Goal: Check status: Check status

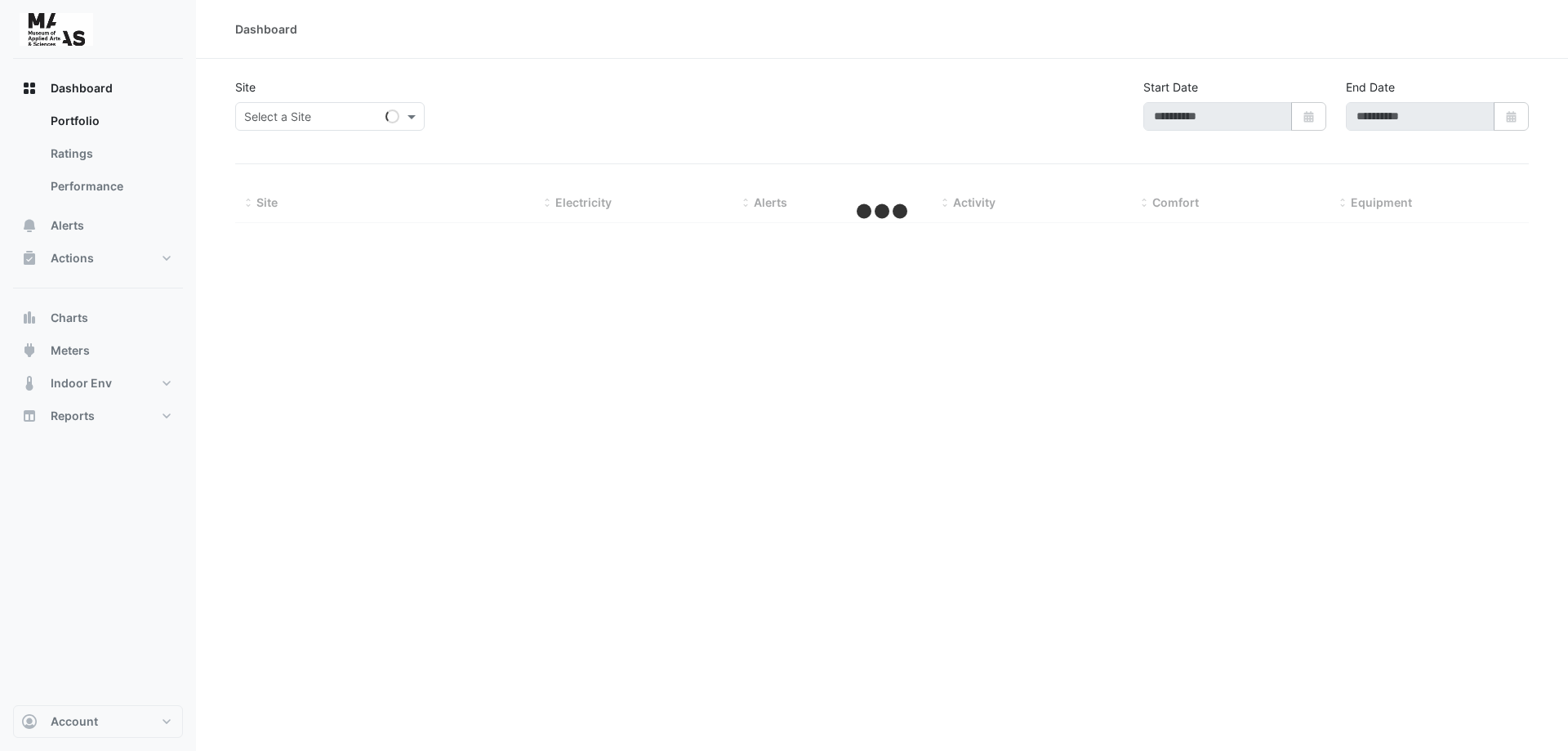
type input "**********"
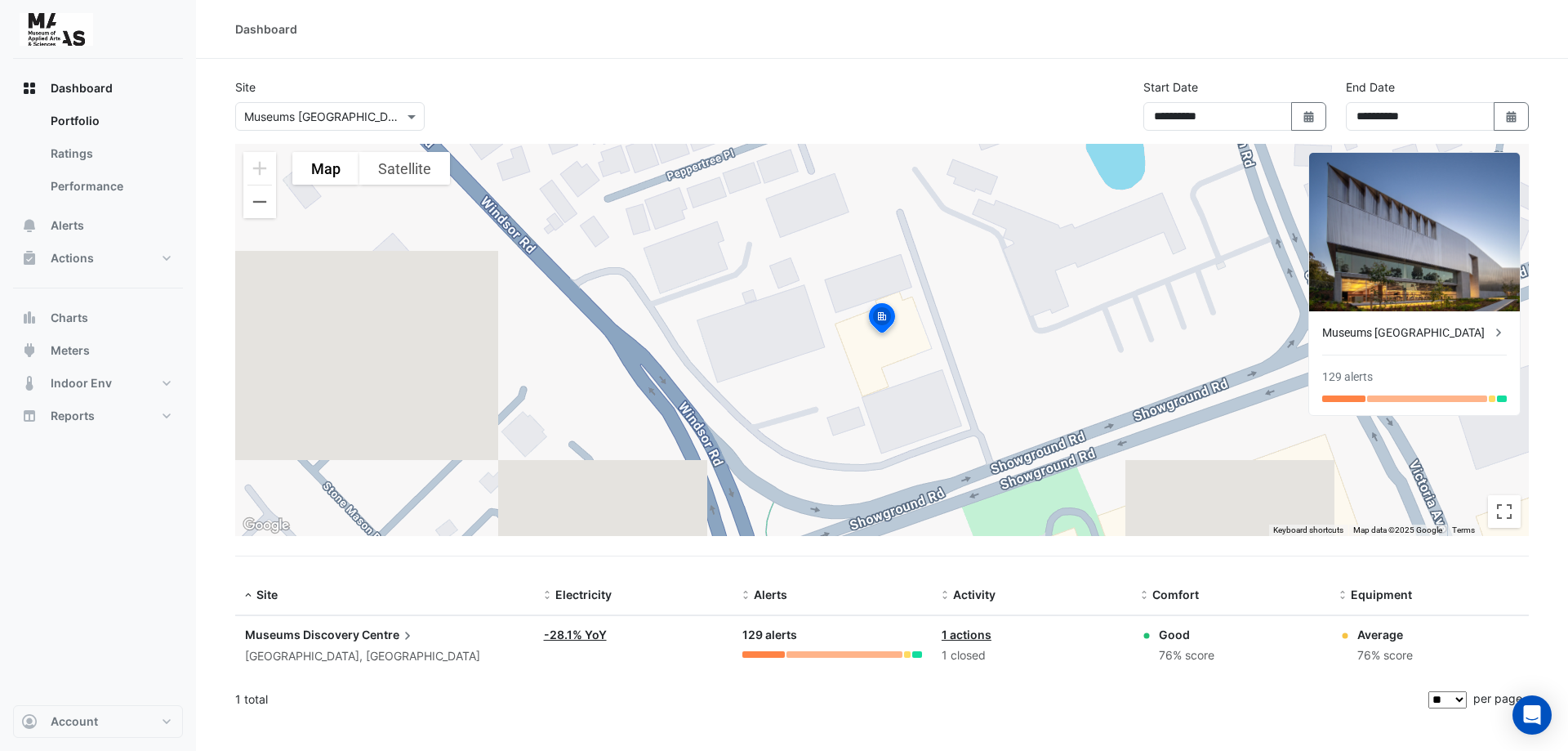
click at [374, 639] on span "Centre" at bounding box center [389, 635] width 54 height 18
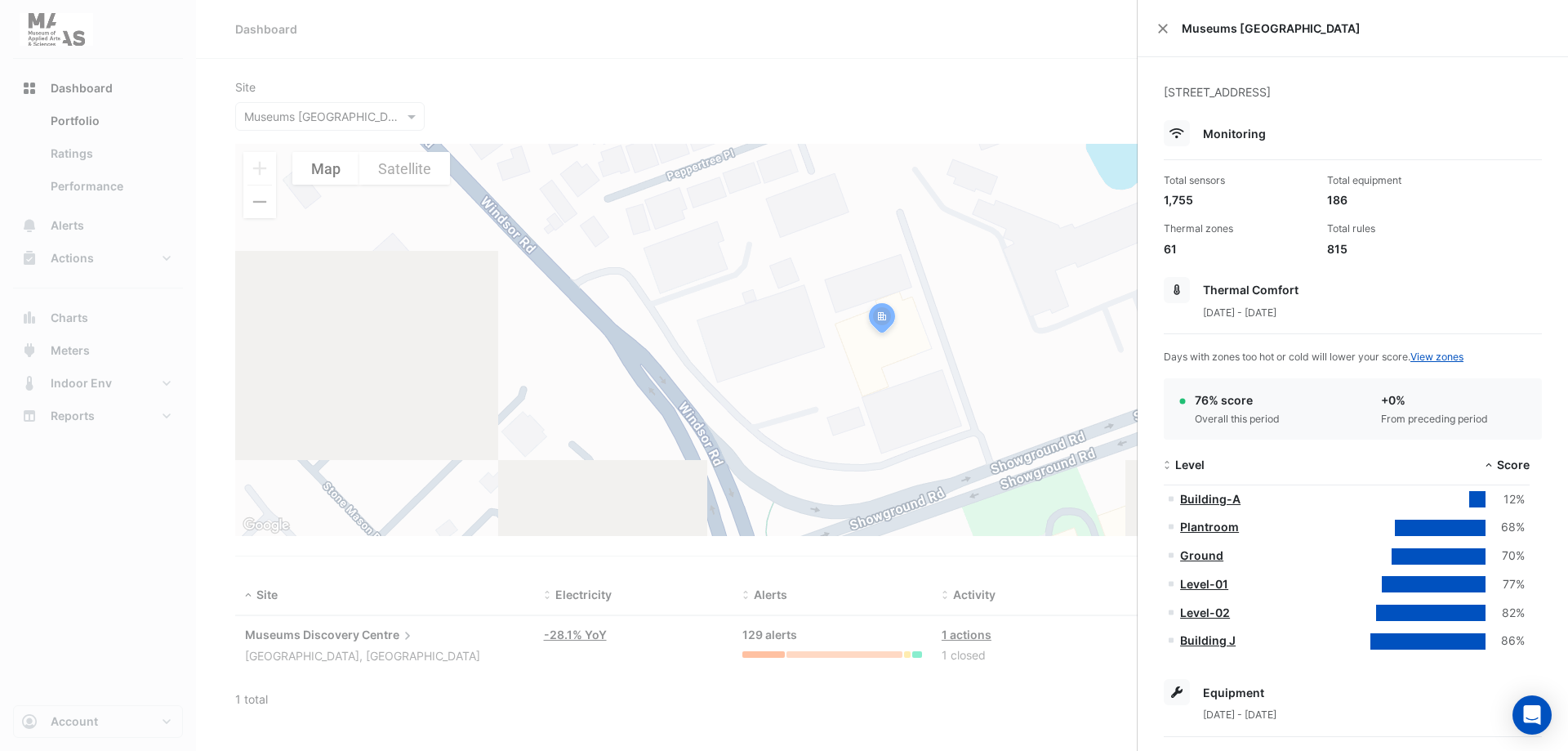
click at [934, 42] on ngb-offcanvas-backdrop at bounding box center [784, 375] width 1568 height 751
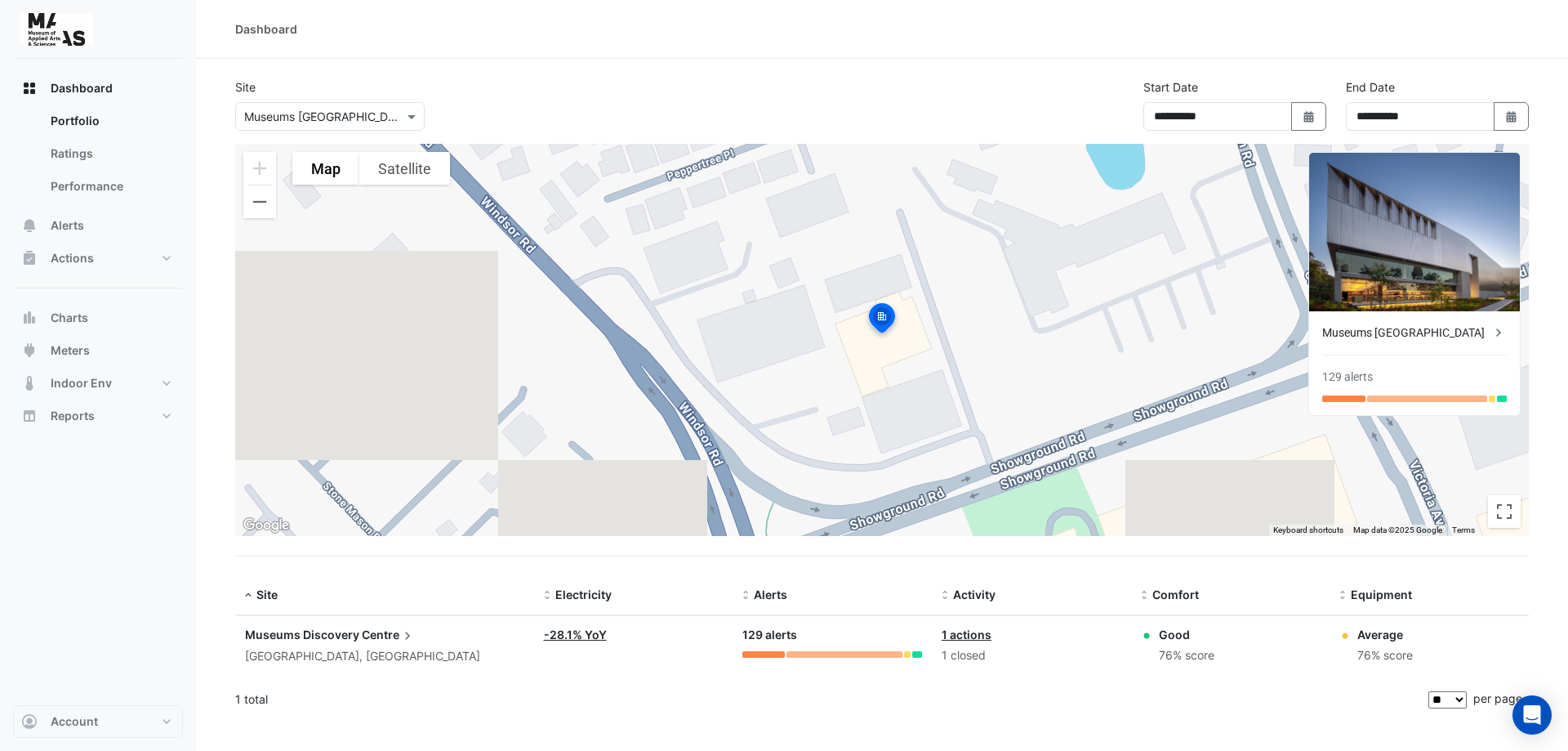
click at [47, 491] on div "Dashboard Portfolio Ratings Performance Alerts Actions Site Manager Charts" at bounding box center [98, 382] width 170 height 646
click at [89, 89] on span "Dashboard" at bounding box center [82, 88] width 62 height 16
click at [85, 129] on link "Portfolio" at bounding box center [110, 121] width 145 height 33
click at [97, 550] on div "Dashboard Portfolio Ratings Performance Alerts Actions Site Manager Charts" at bounding box center [98, 382] width 170 height 646
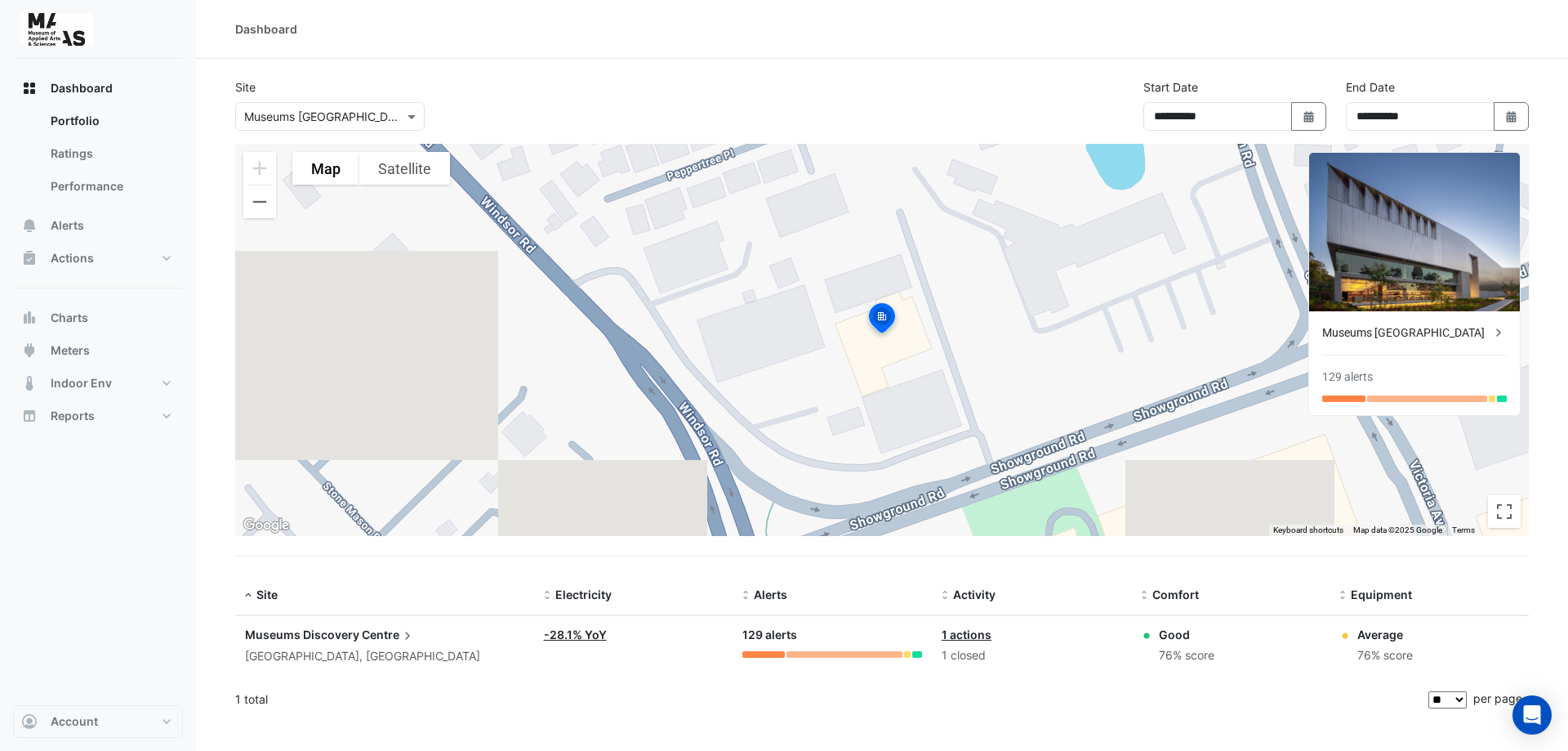
click at [97, 550] on div "Dashboard Portfolio Ratings Performance Alerts Actions Site Manager Charts" at bounding box center [98, 382] width 170 height 646
click at [381, 639] on span "Centre" at bounding box center [389, 635] width 54 height 18
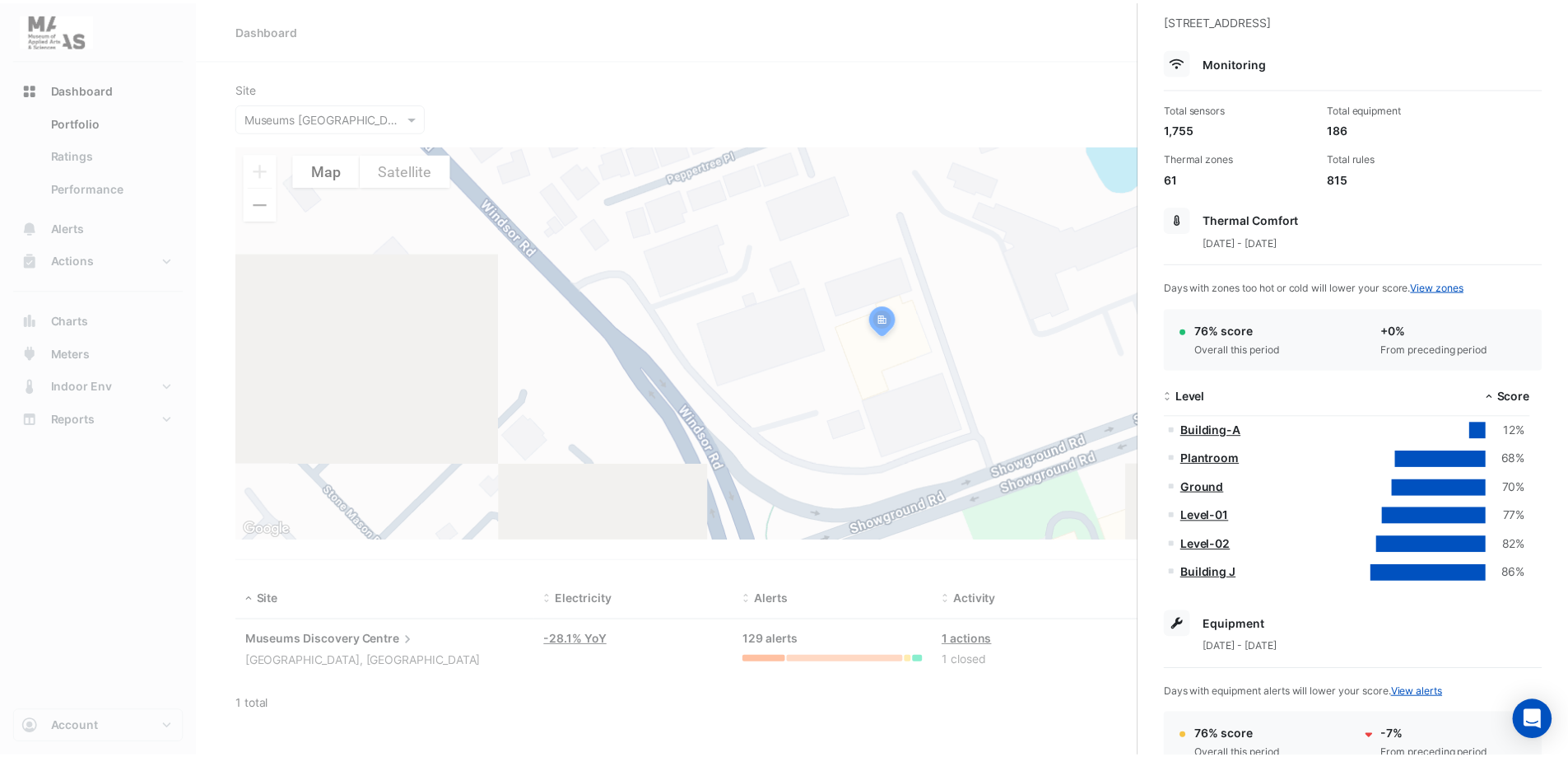
scroll to position [165, 0]
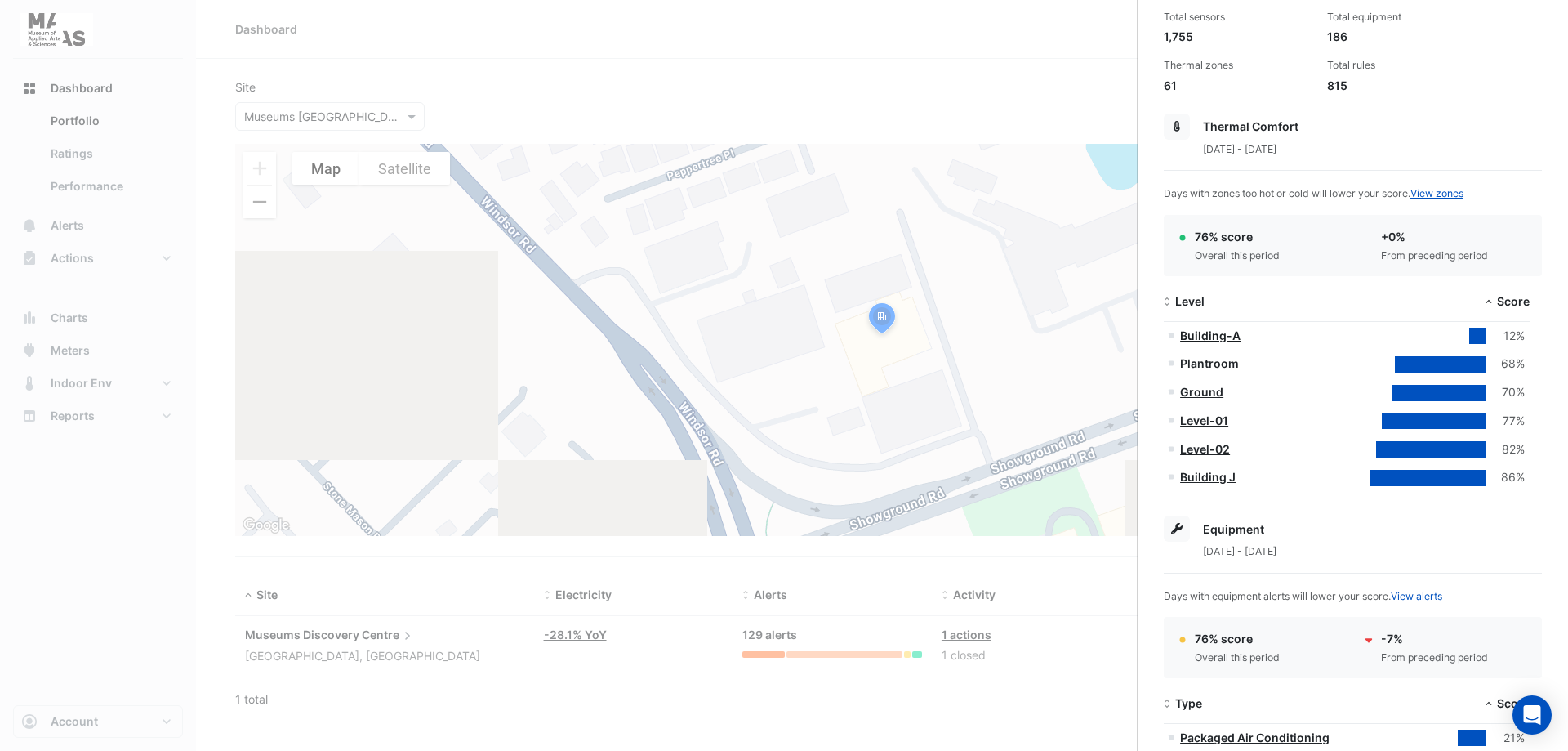
click at [1217, 339] on link "Building-A" at bounding box center [1211, 335] width 60 height 14
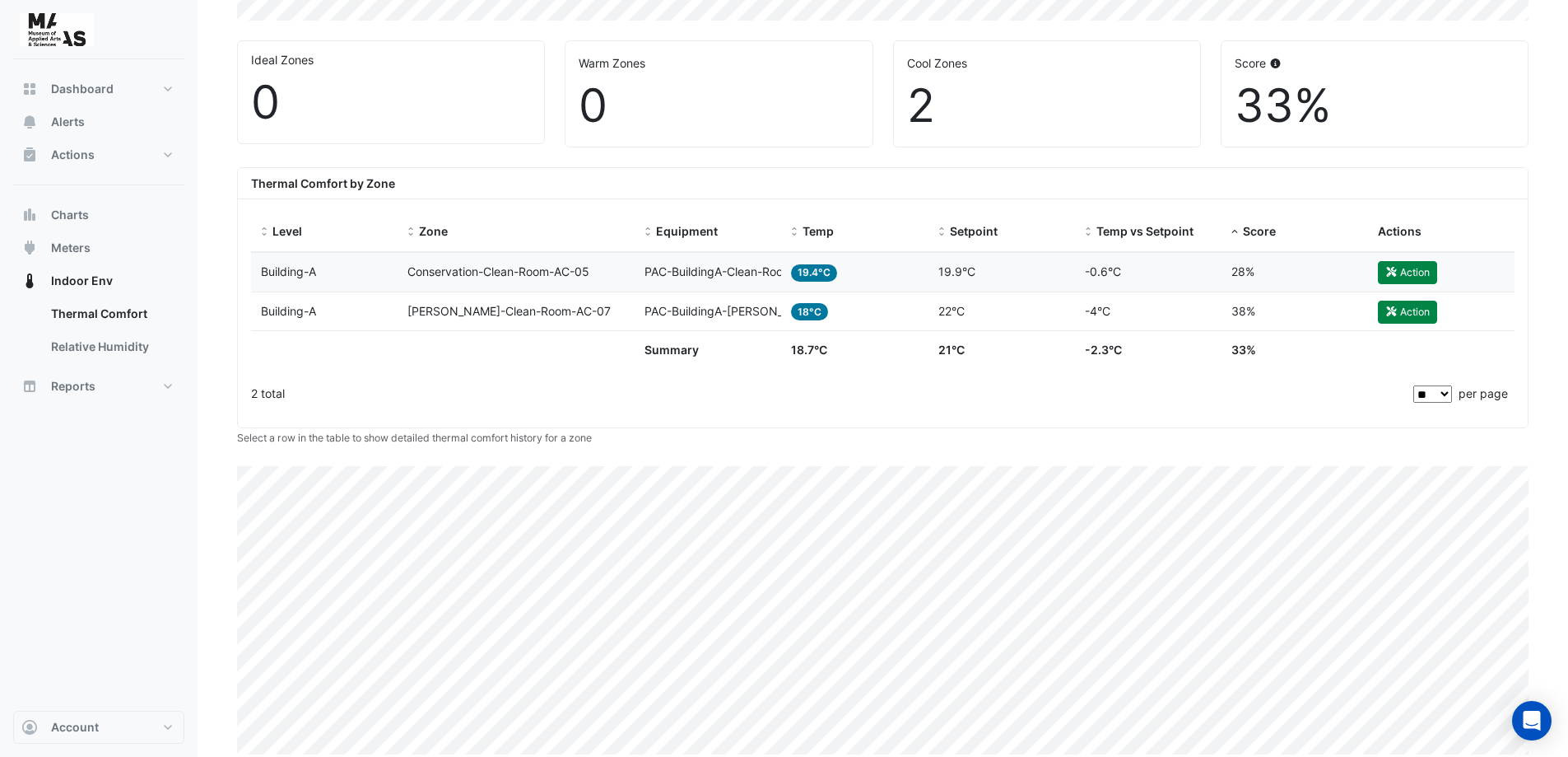
scroll to position [499, 0]
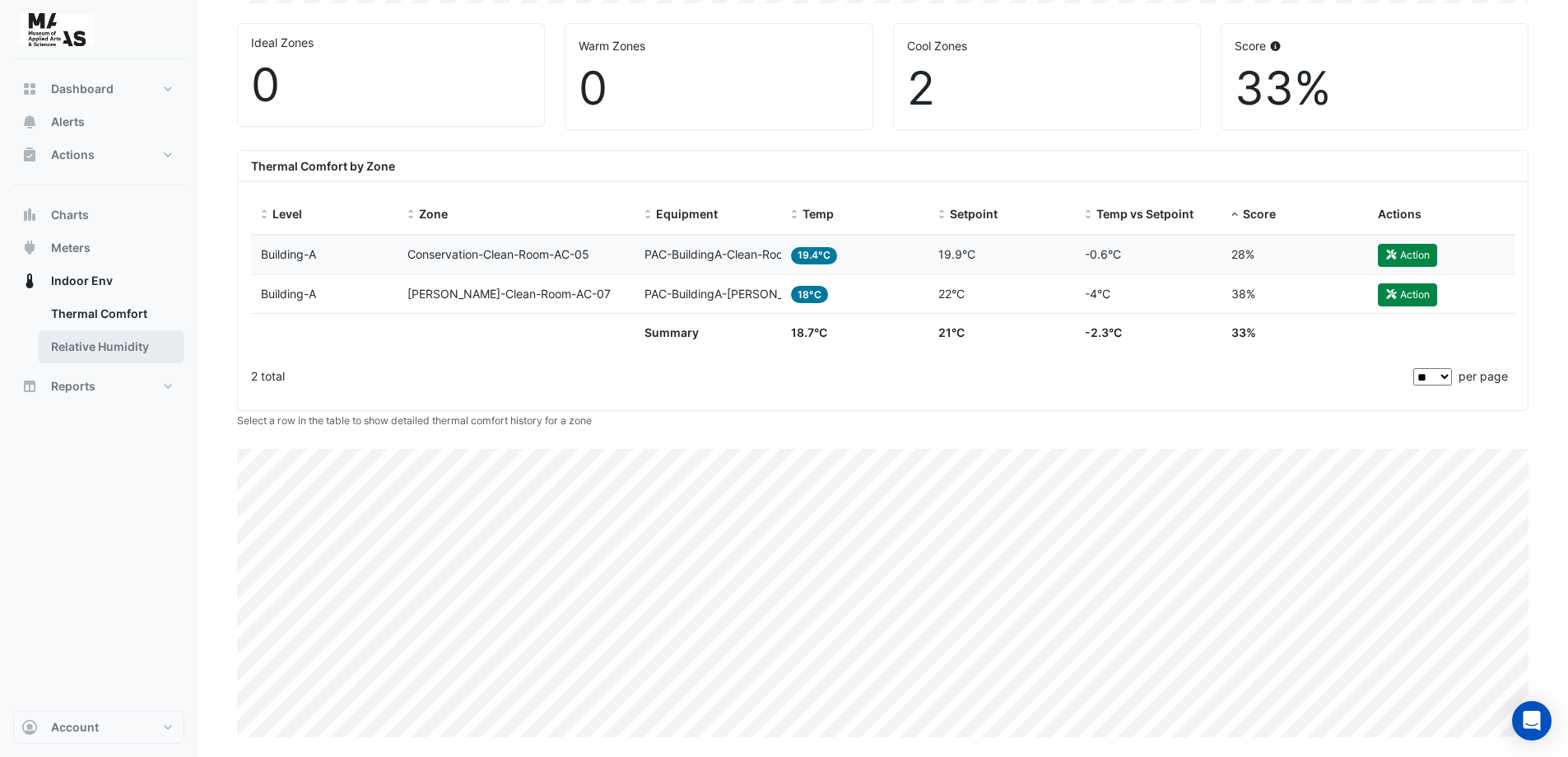
click at [92, 348] on link "Relative Humidity" at bounding box center [111, 347] width 147 height 33
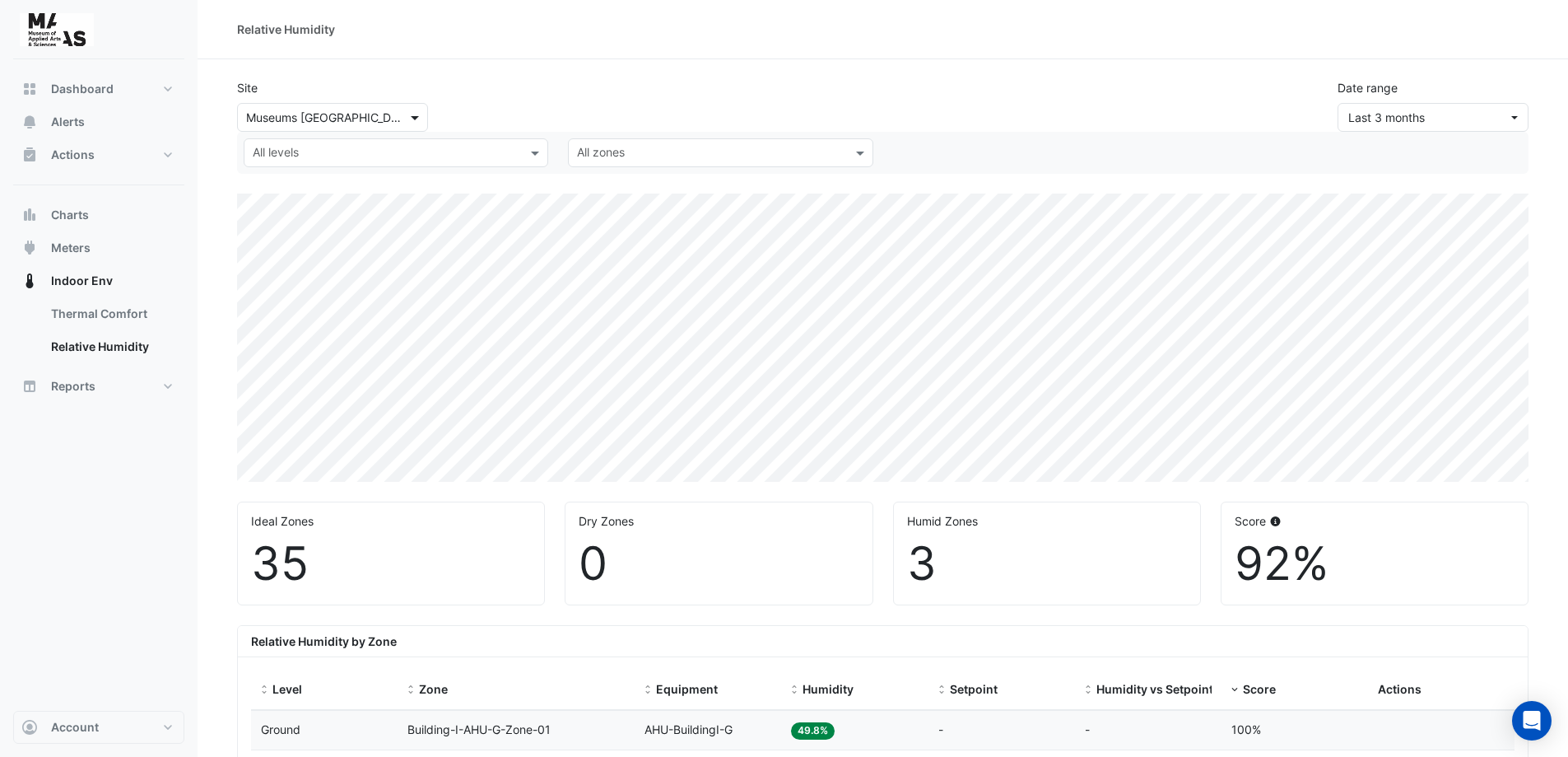
click at [414, 124] on span at bounding box center [417, 117] width 21 height 17
click at [556, 100] on div "Site Select a Site × Museums Discovery Centre Museums [GEOGRAPHIC_DATA] Date ra…" at bounding box center [883, 99] width 1312 height 66
click at [44, 493] on div "Dashboard Portfolio Ratings Performance Alerts Actions Site Manager Charts" at bounding box center [99, 385] width 171 height 652
click at [104, 317] on link "Thermal Comfort" at bounding box center [111, 314] width 147 height 33
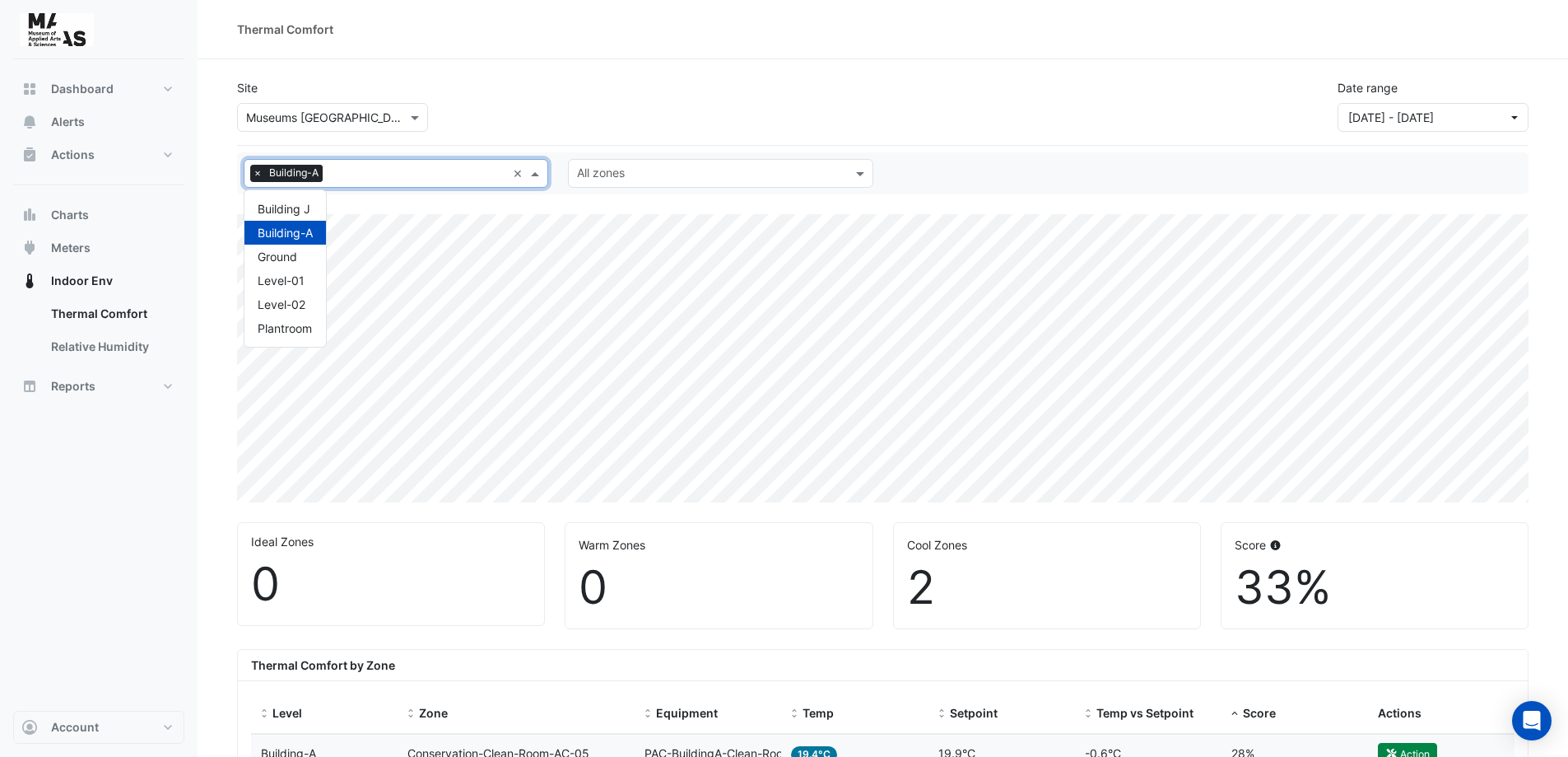
click at [536, 179] on span at bounding box center [537, 173] width 21 height 17
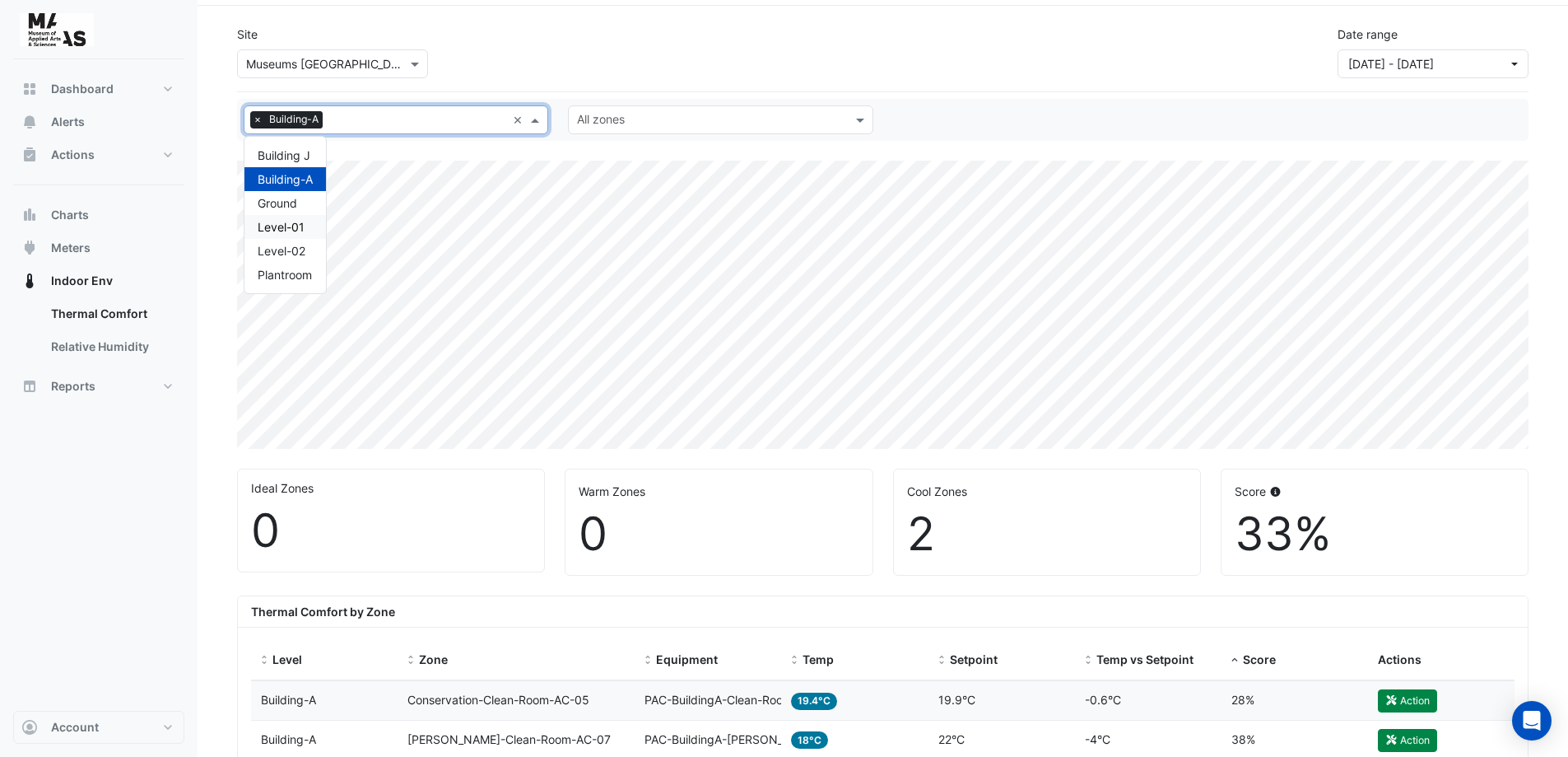
scroll to position [82, 0]
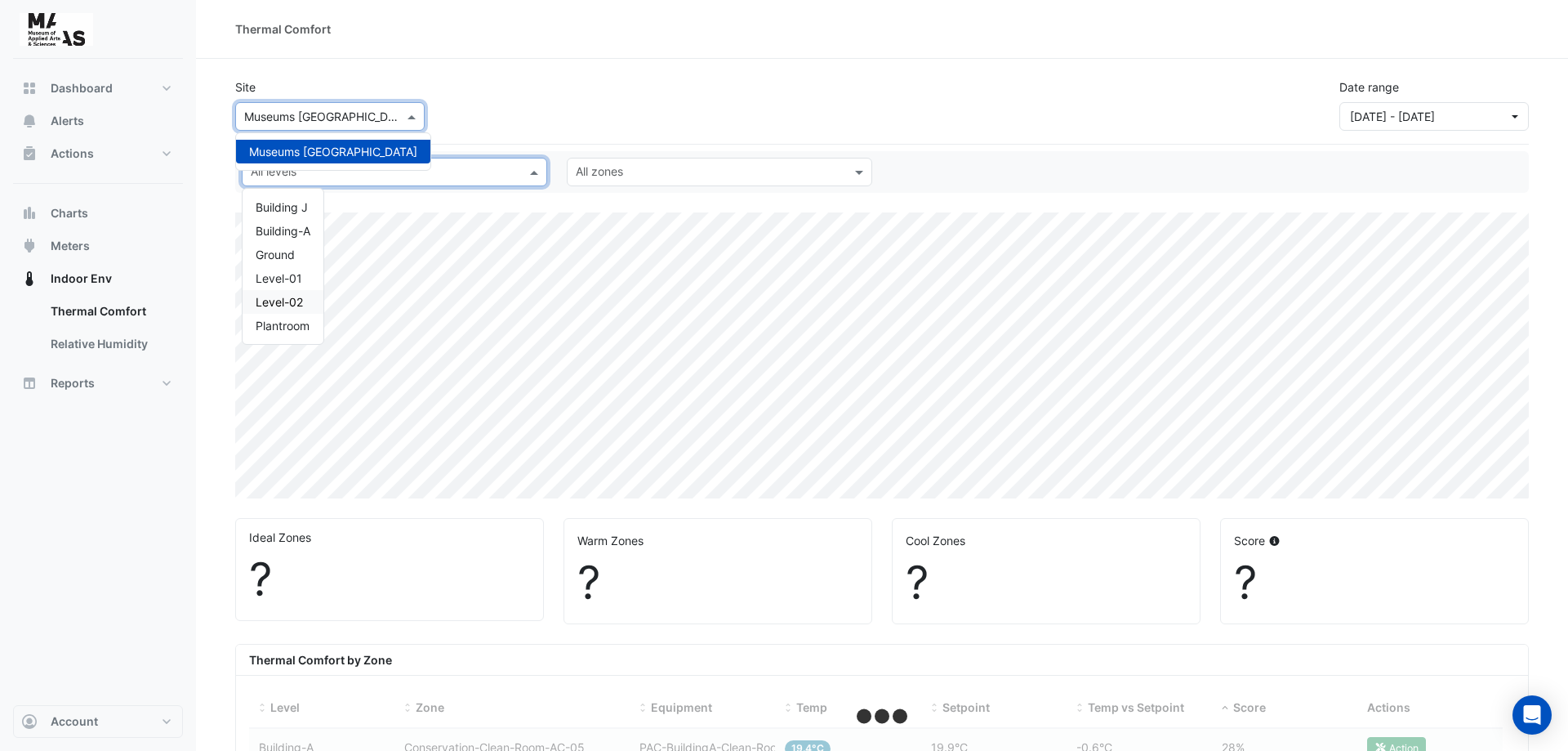
click at [413, 117] on span at bounding box center [413, 116] width 20 height 17
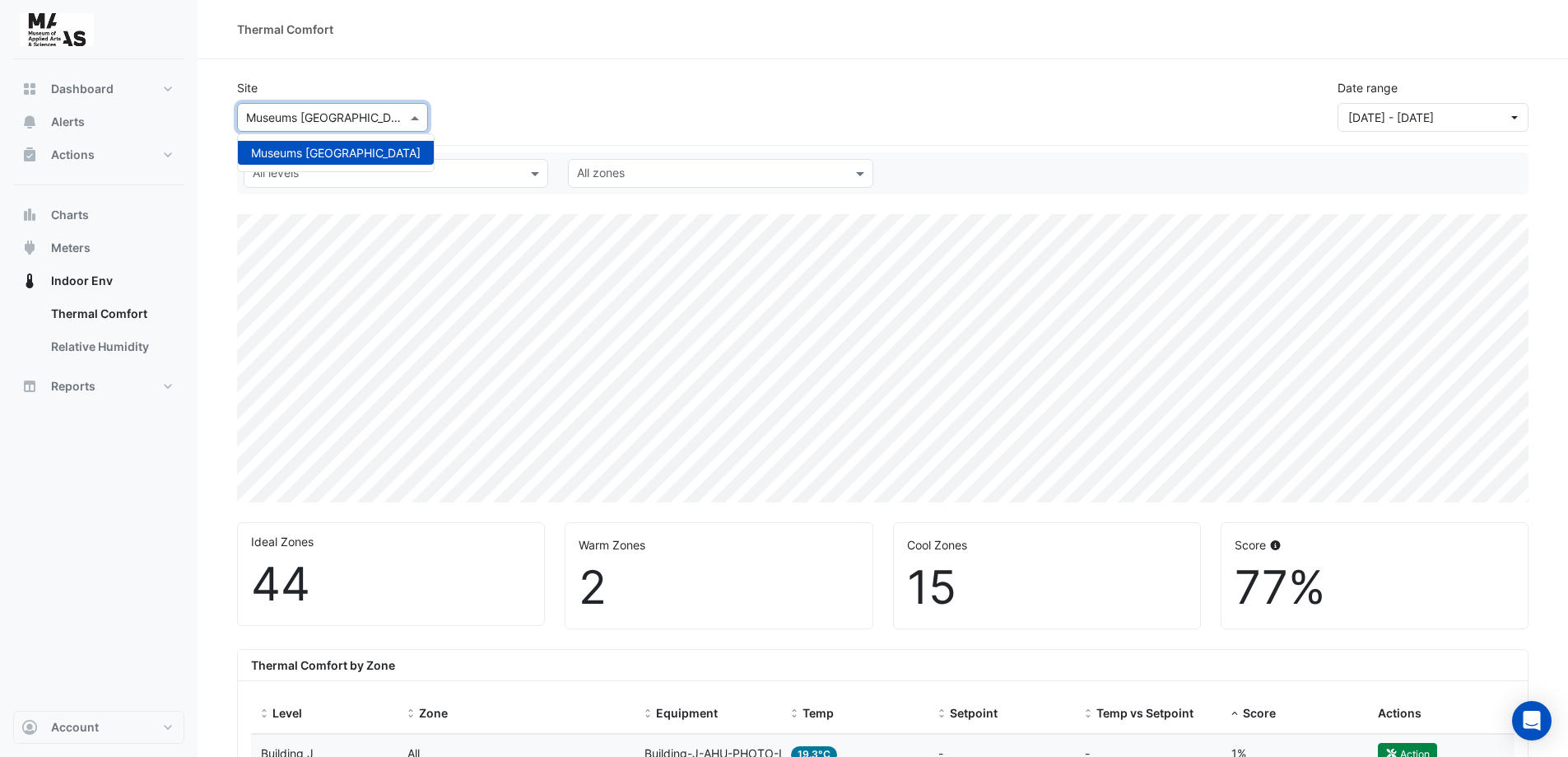
click at [665, 82] on div "Site Select a Site × Museums Discovery Centre Museums [GEOGRAPHIC_DATA] Date ra…" at bounding box center [883, 99] width 1312 height 66
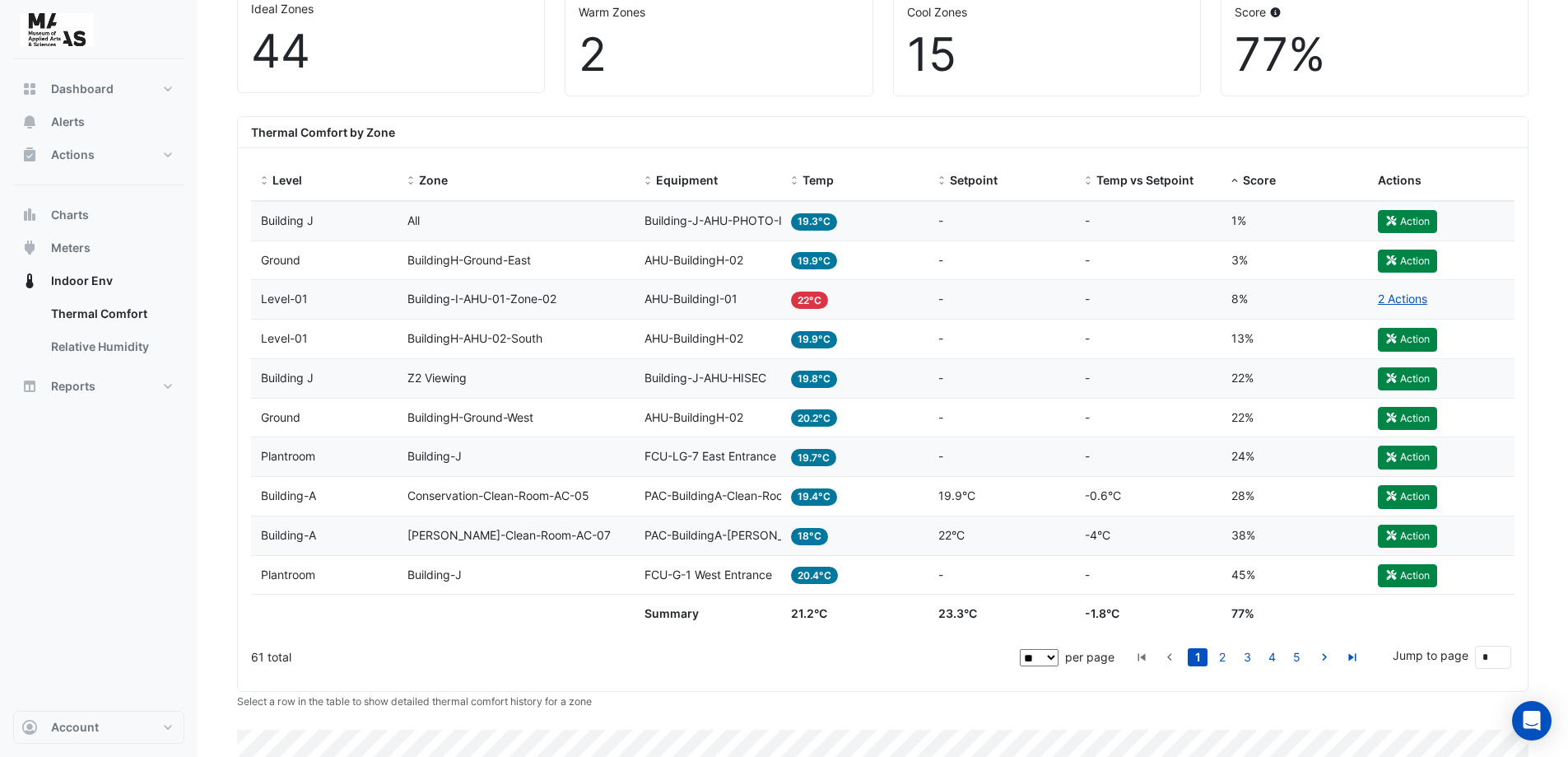
scroll to position [577, 0]
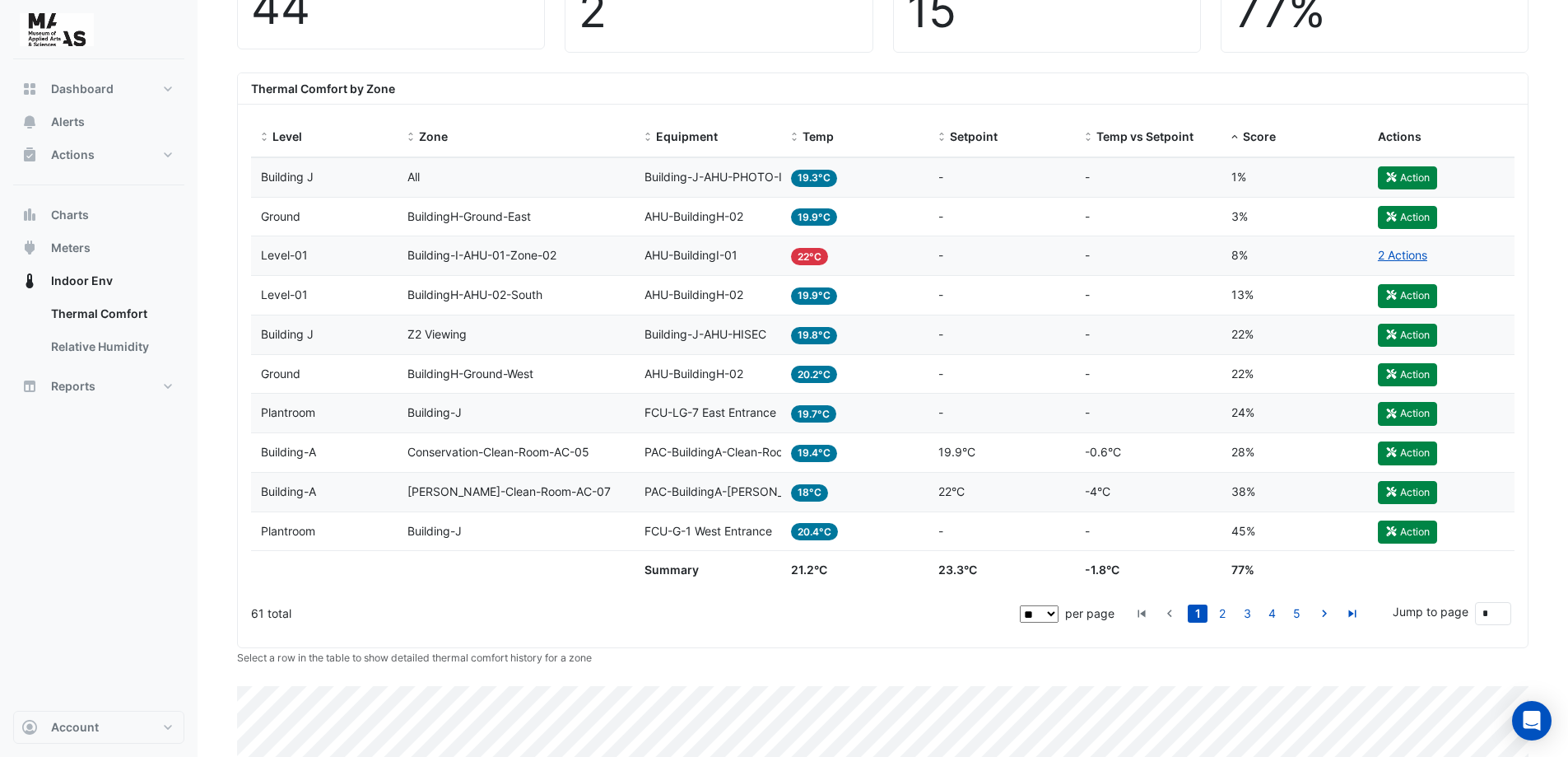
click at [111, 573] on div "Dashboard Portfolio Ratings Performance Alerts Actions Site Manager Charts" at bounding box center [99, 385] width 171 height 652
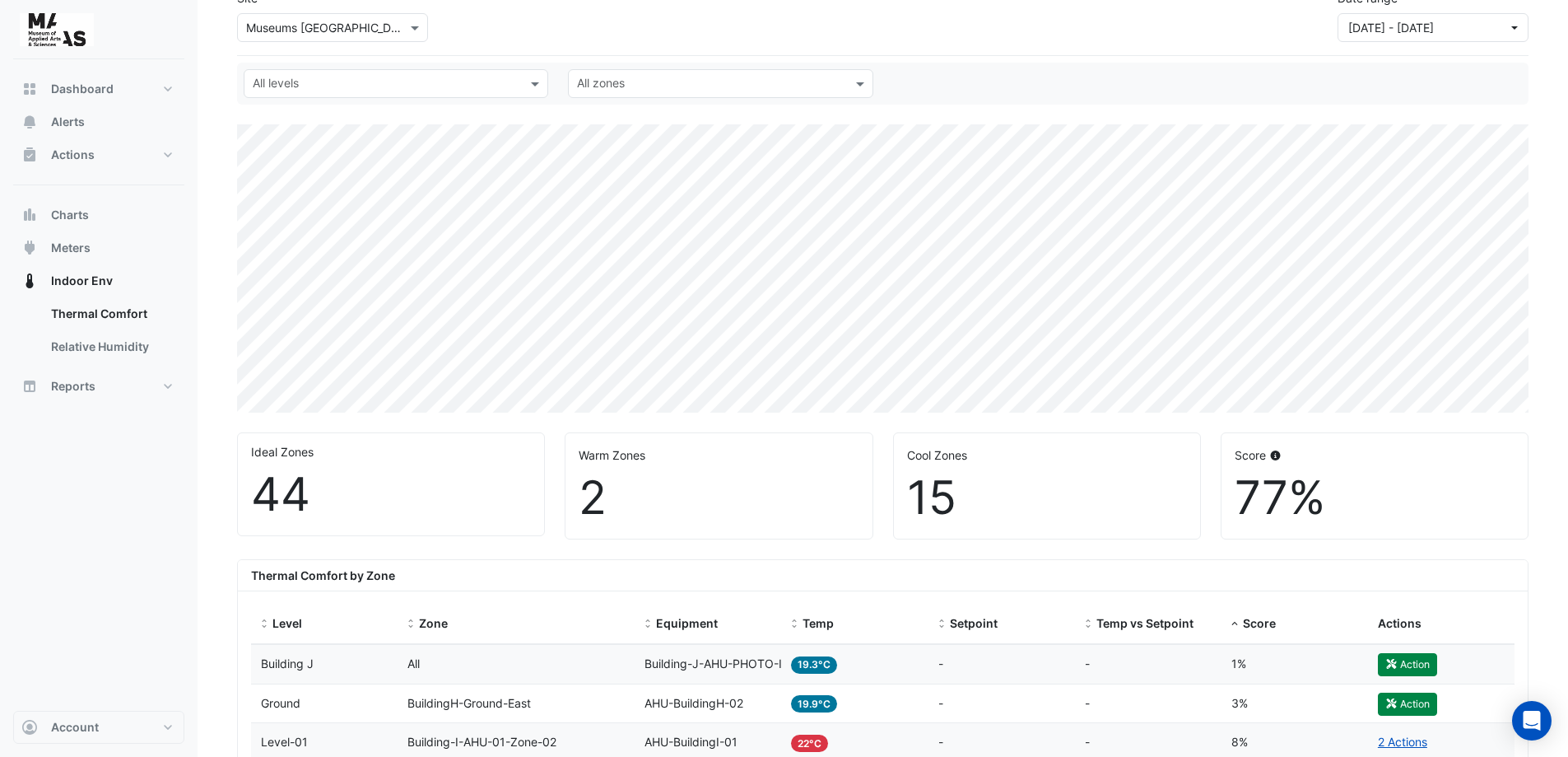
scroll to position [0, 0]
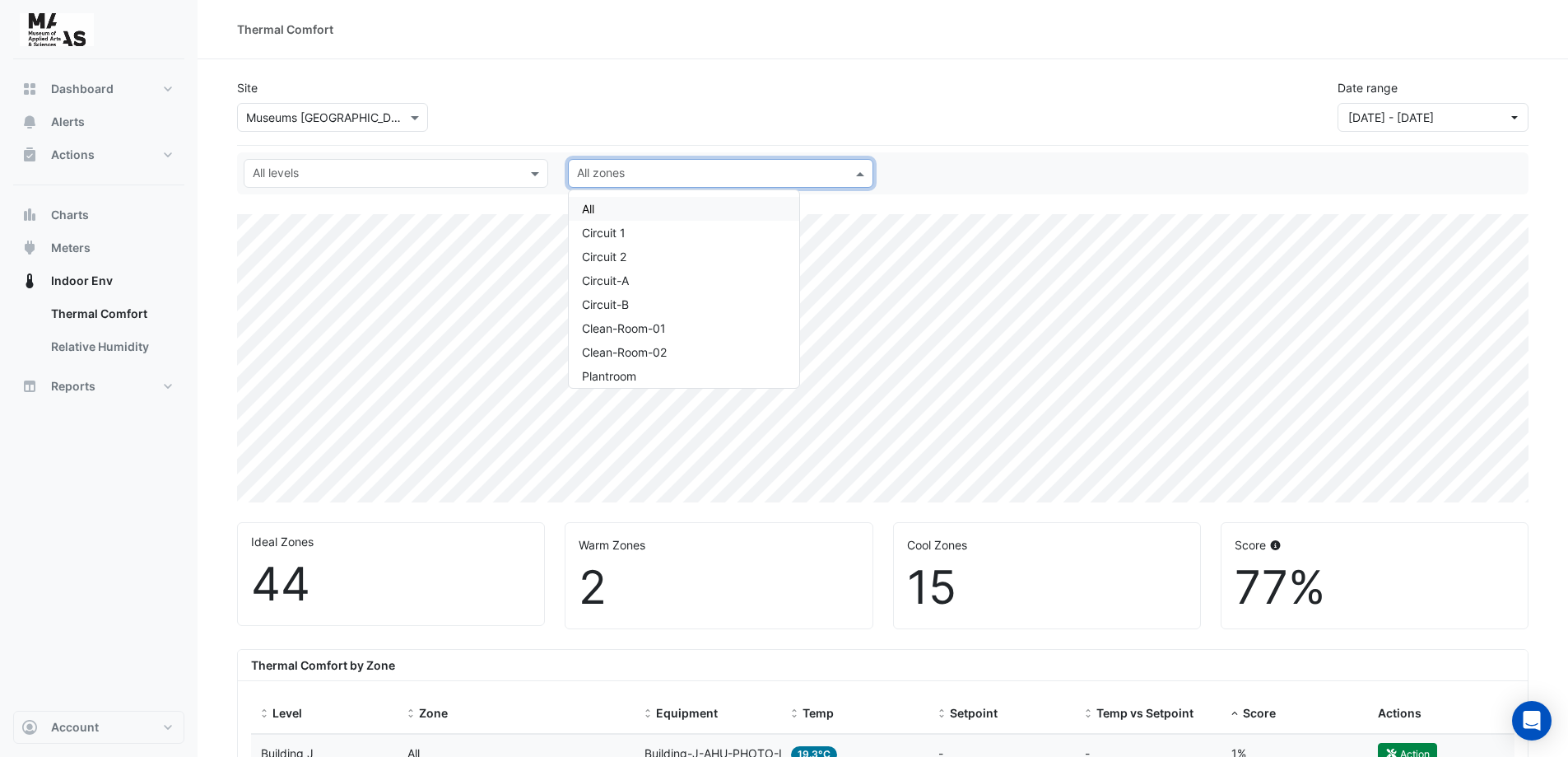
click at [697, 175] on input "text" at bounding box center [711, 175] width 268 height 17
click at [854, 171] on span at bounding box center [862, 173] width 21 height 17
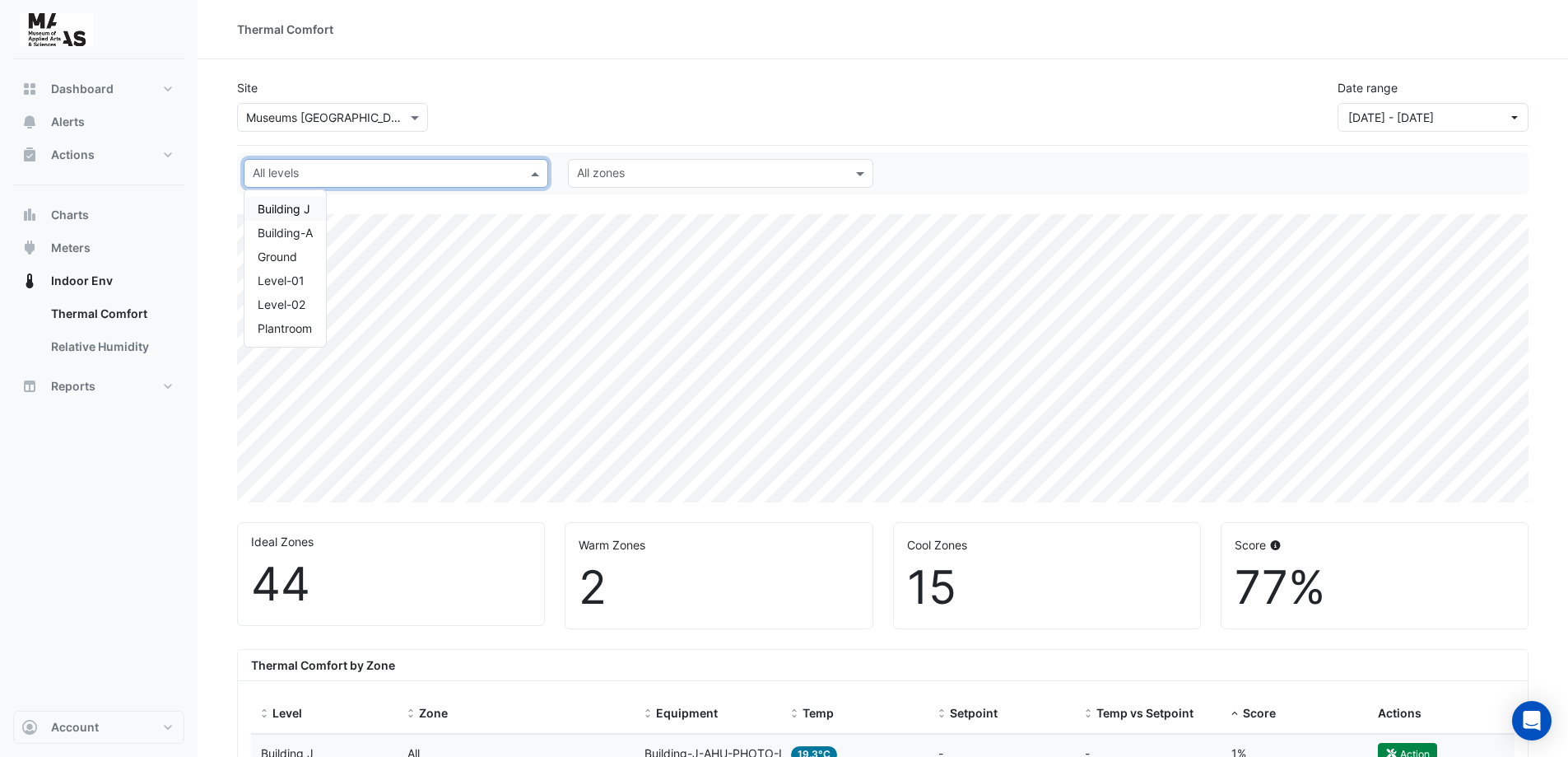
click at [534, 175] on span at bounding box center [537, 173] width 21 height 17
click at [283, 234] on div "Building-A" at bounding box center [285, 232] width 55 height 17
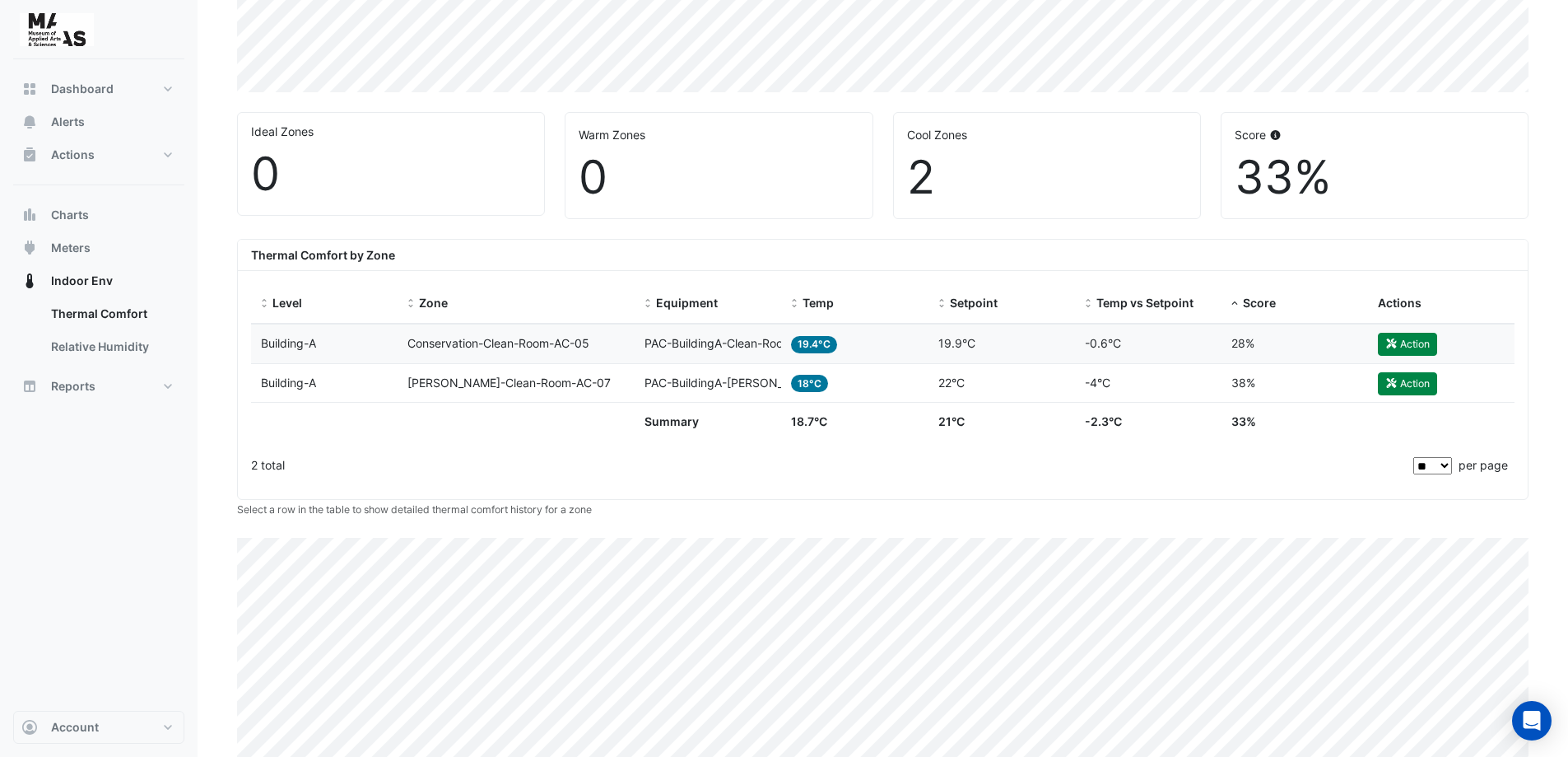
scroll to position [412, 0]
click at [686, 342] on span "PAC-BuildingA-Clean-Room-AC-05" at bounding box center [739, 341] width 189 height 14
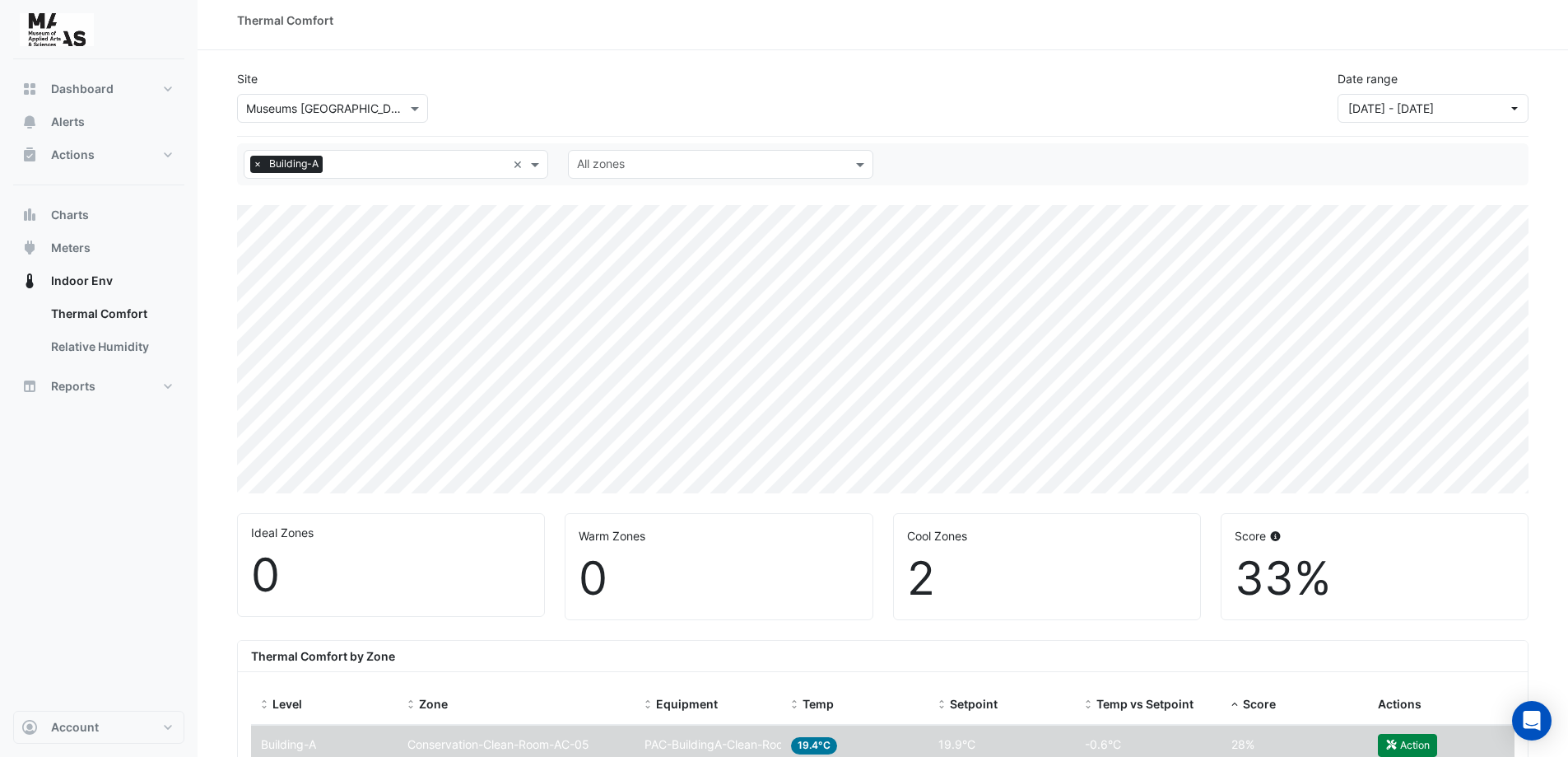
scroll to position [0, 0]
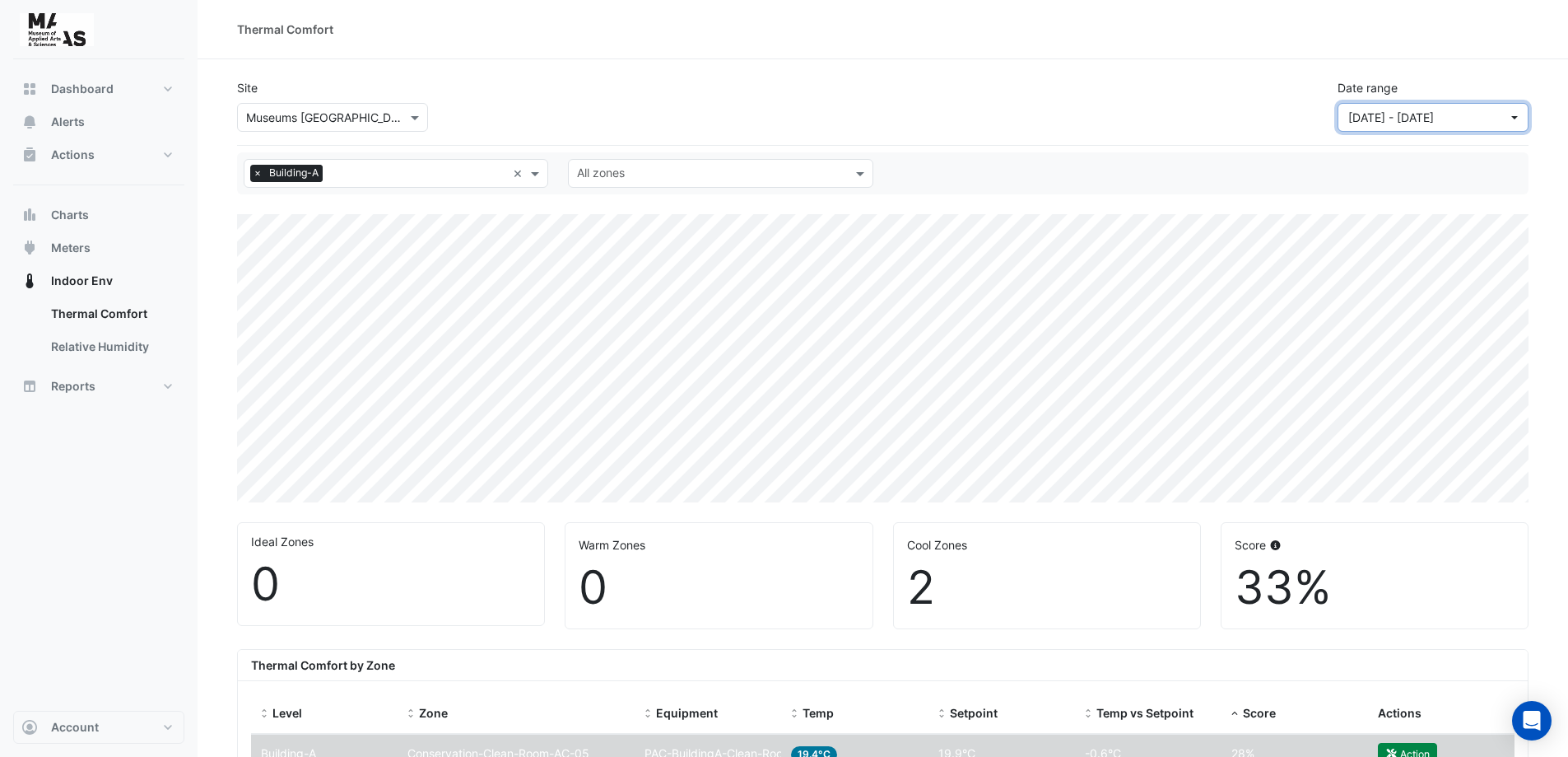
click at [1512, 119] on button "[DATE] - [DATE]" at bounding box center [1434, 117] width 191 height 29
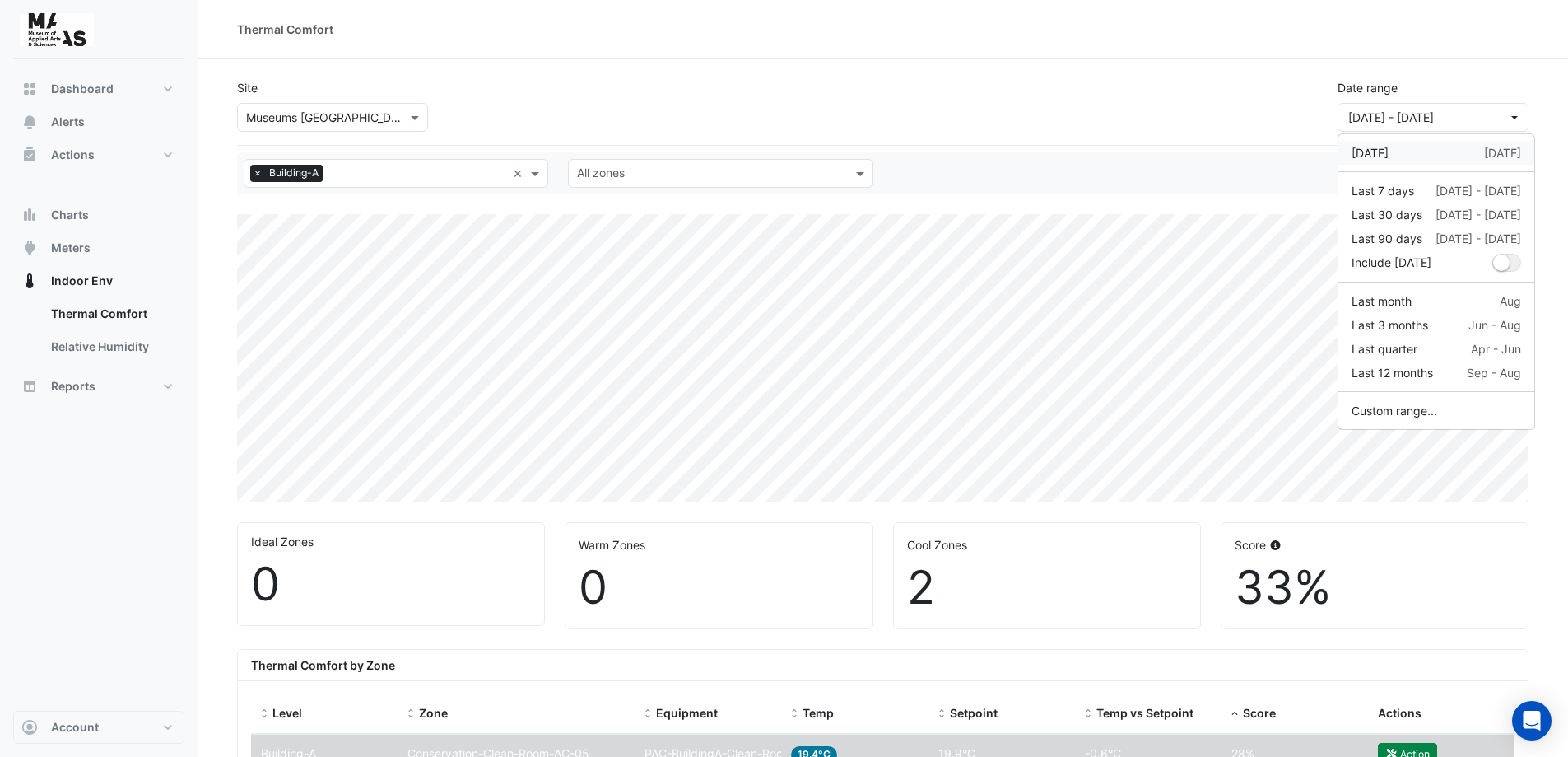
click at [1468, 152] on div "[DATE] [DATE]" at bounding box center [1437, 152] width 170 height 17
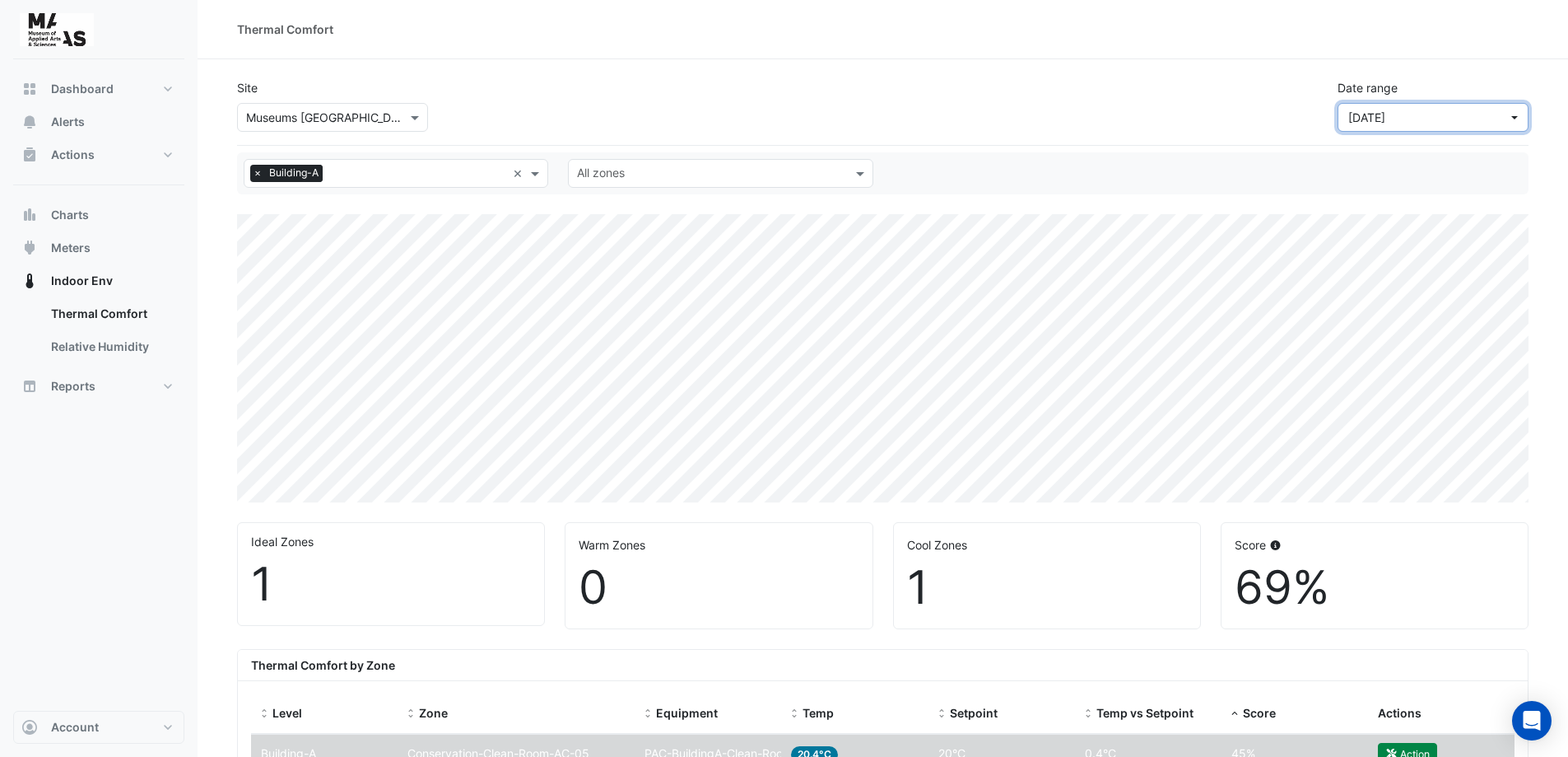
click at [1444, 121] on span "[DATE]" at bounding box center [1429, 117] width 160 height 17
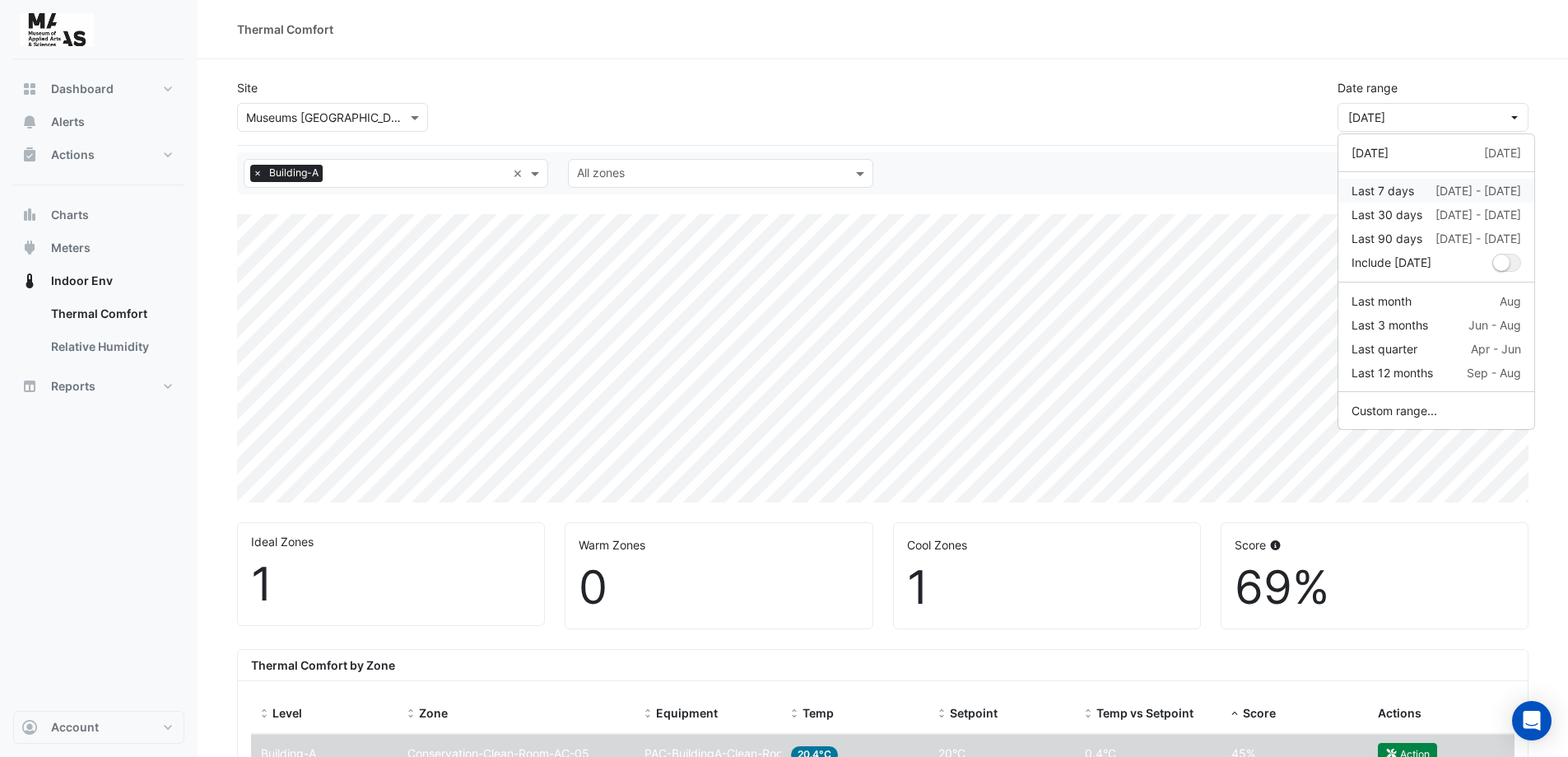
click at [1417, 186] on div "Last 7 days [DATE] - [DATE]" at bounding box center [1437, 190] width 170 height 17
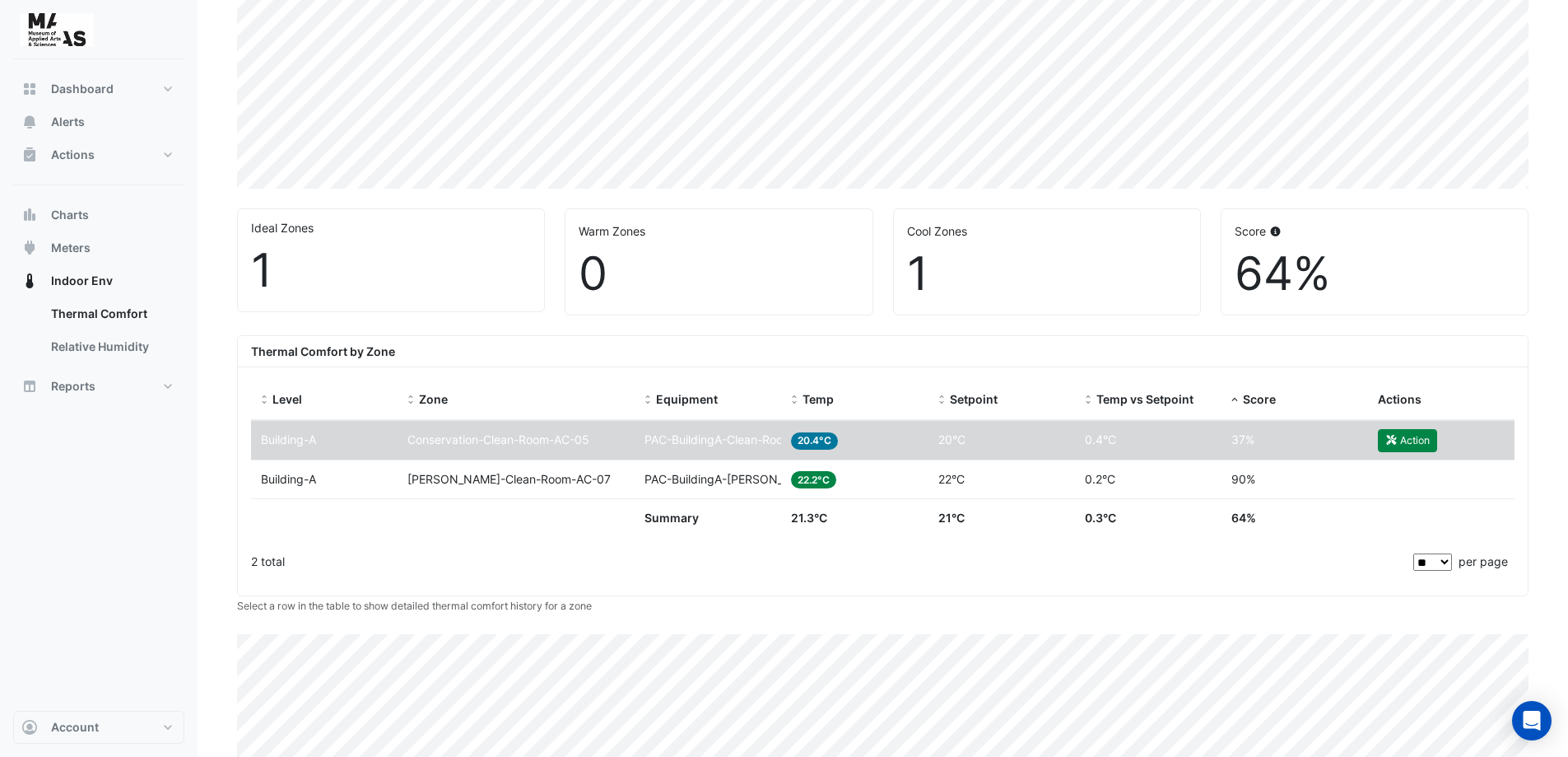
scroll to position [329, 0]
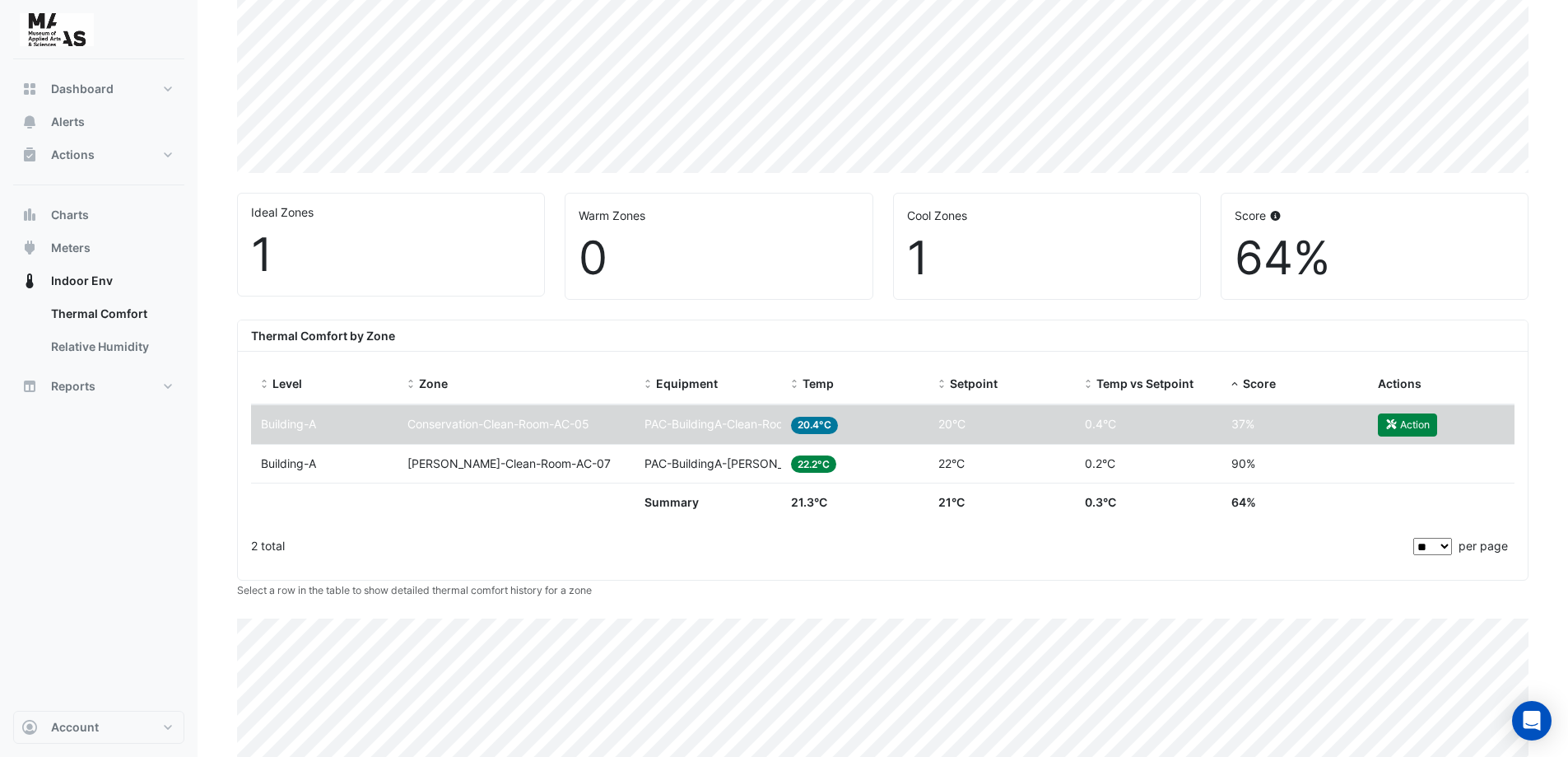
click at [340, 470] on div "Level Building-A" at bounding box center [324, 464] width 127 height 19
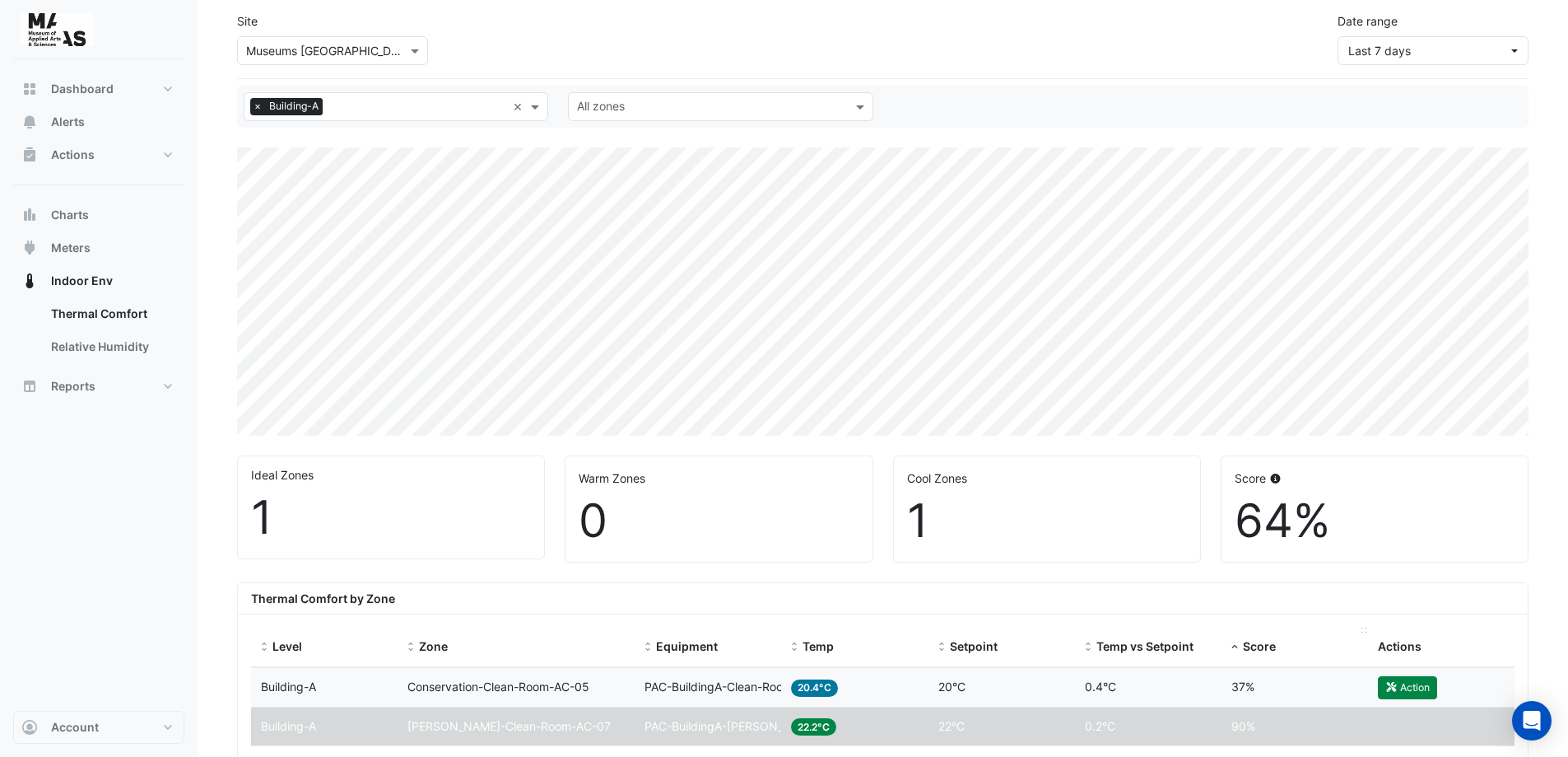
scroll to position [5, 0]
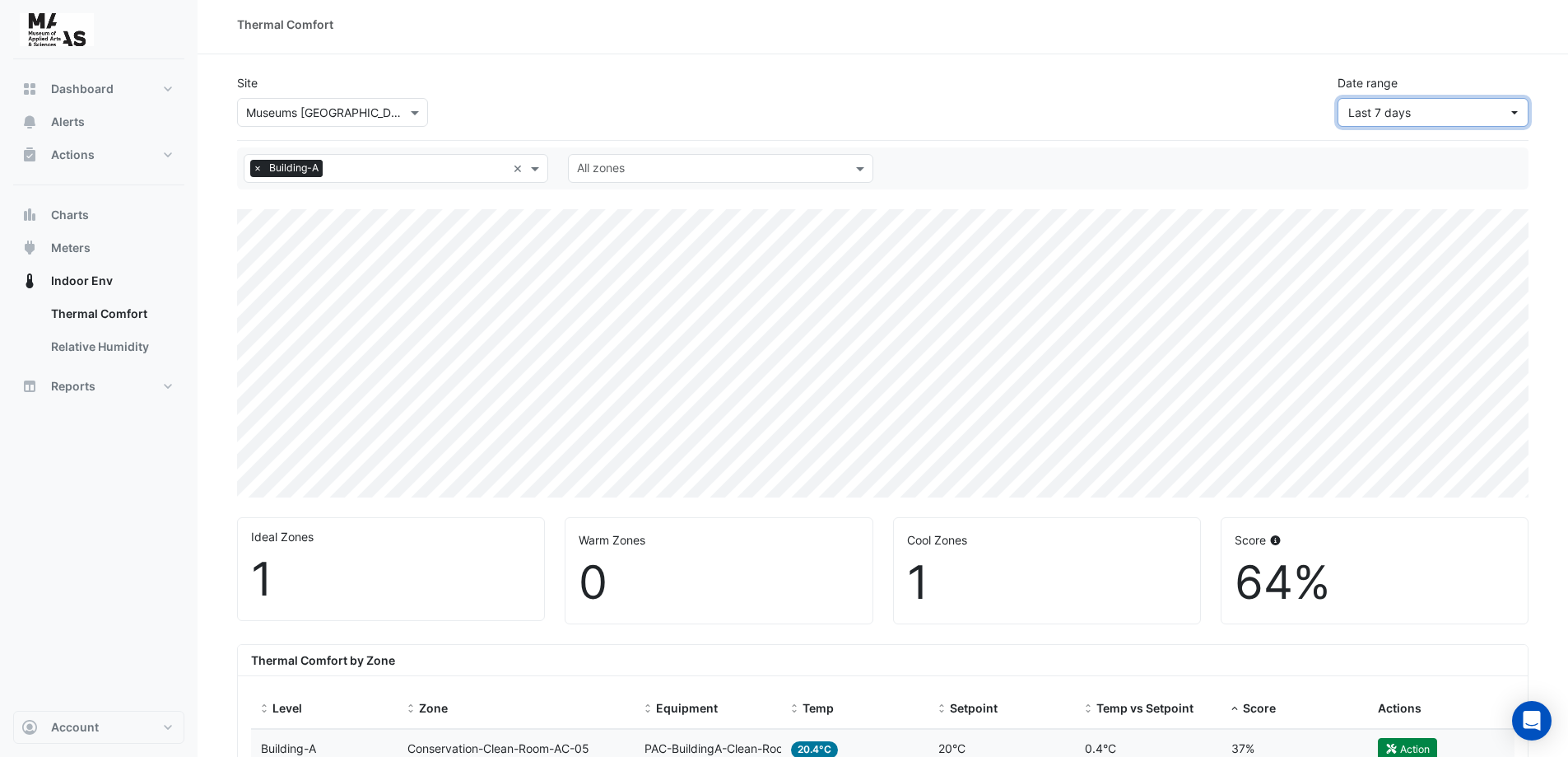
click at [1509, 119] on button "Last 7 days" at bounding box center [1434, 112] width 191 height 29
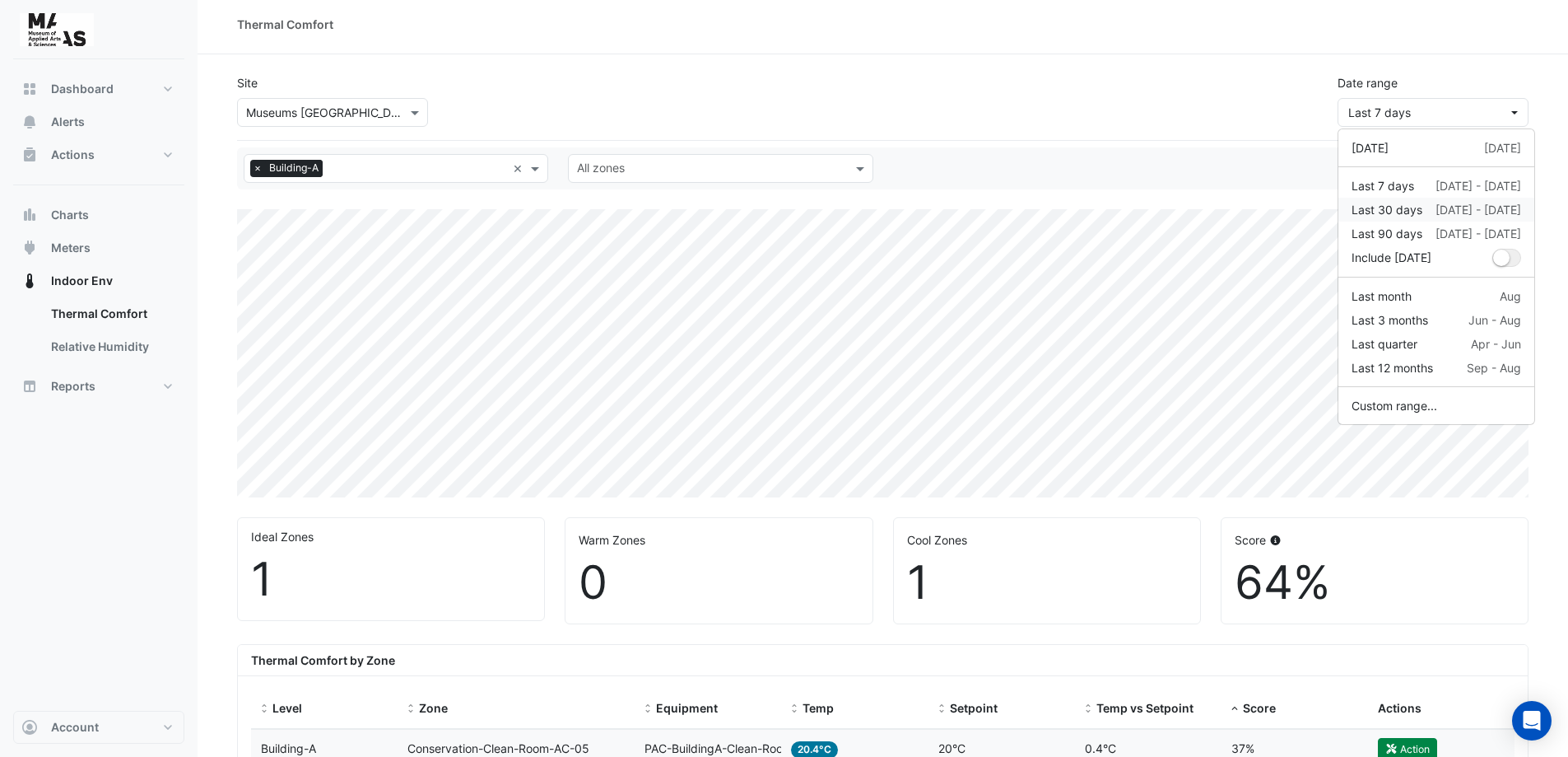
click at [1425, 208] on div "Last 30 days [DATE] - [DATE]" at bounding box center [1437, 209] width 170 height 17
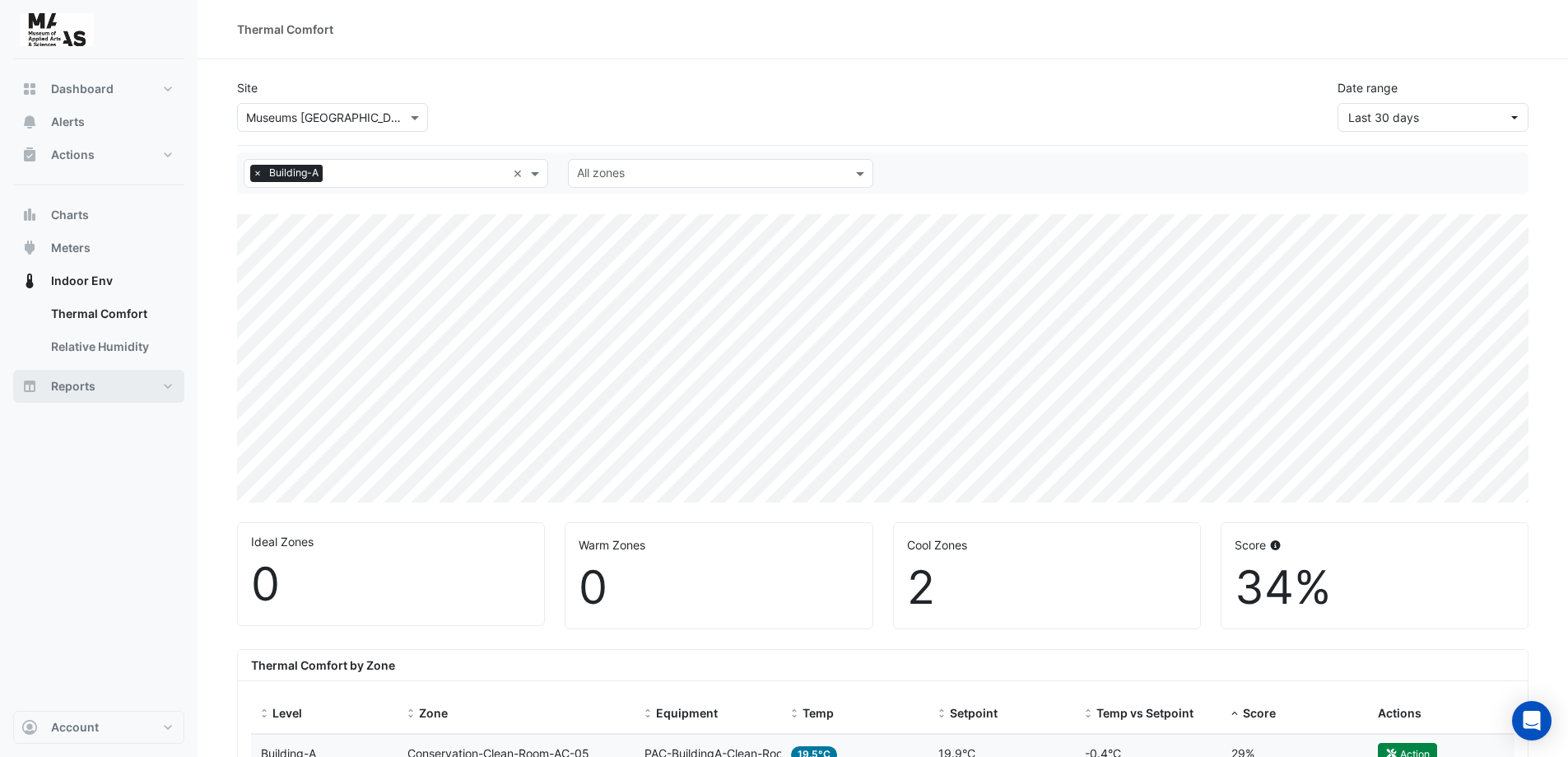
click at [166, 386] on button "Reports" at bounding box center [99, 386] width 171 height 33
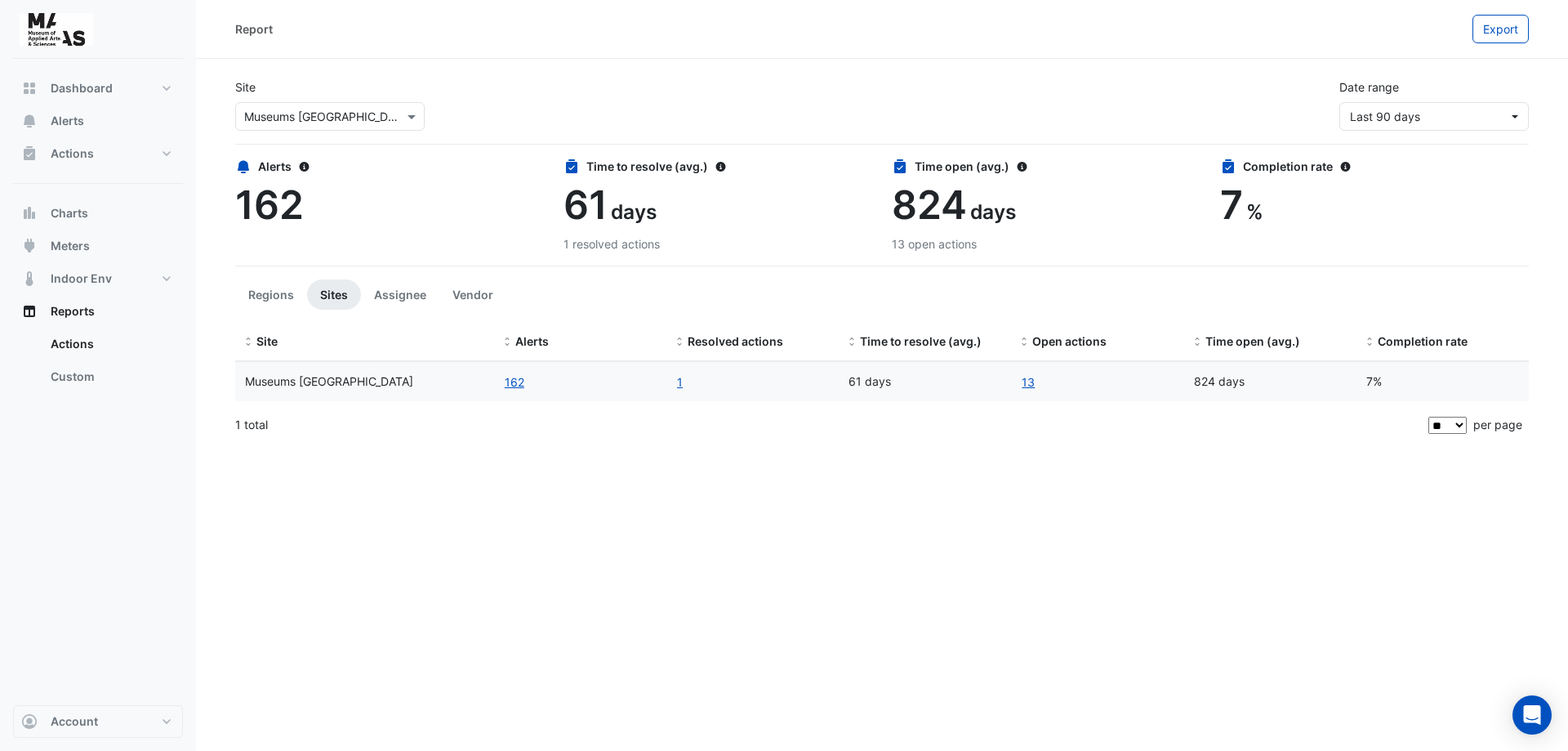
click at [641, 582] on div "Report Export Site Select a Site × Museums Discovery Centre Date range Last 90 …" at bounding box center [882, 375] width 1373 height 751
click at [480, 587] on div "Report Export Site Select a Site × Museums Discovery Centre Date range Last 90 …" at bounding box center [882, 375] width 1373 height 751
click at [476, 589] on div "Report Export Site Select a Site × Museums Discovery Centre Date range Last 90 …" at bounding box center [882, 375] width 1373 height 751
click at [132, 544] on div "Dashboard Portfolio Ratings Performance Alerts Actions Site Manager Charts" at bounding box center [98, 382] width 170 height 646
click at [270, 295] on button "Regions" at bounding box center [271, 294] width 72 height 30
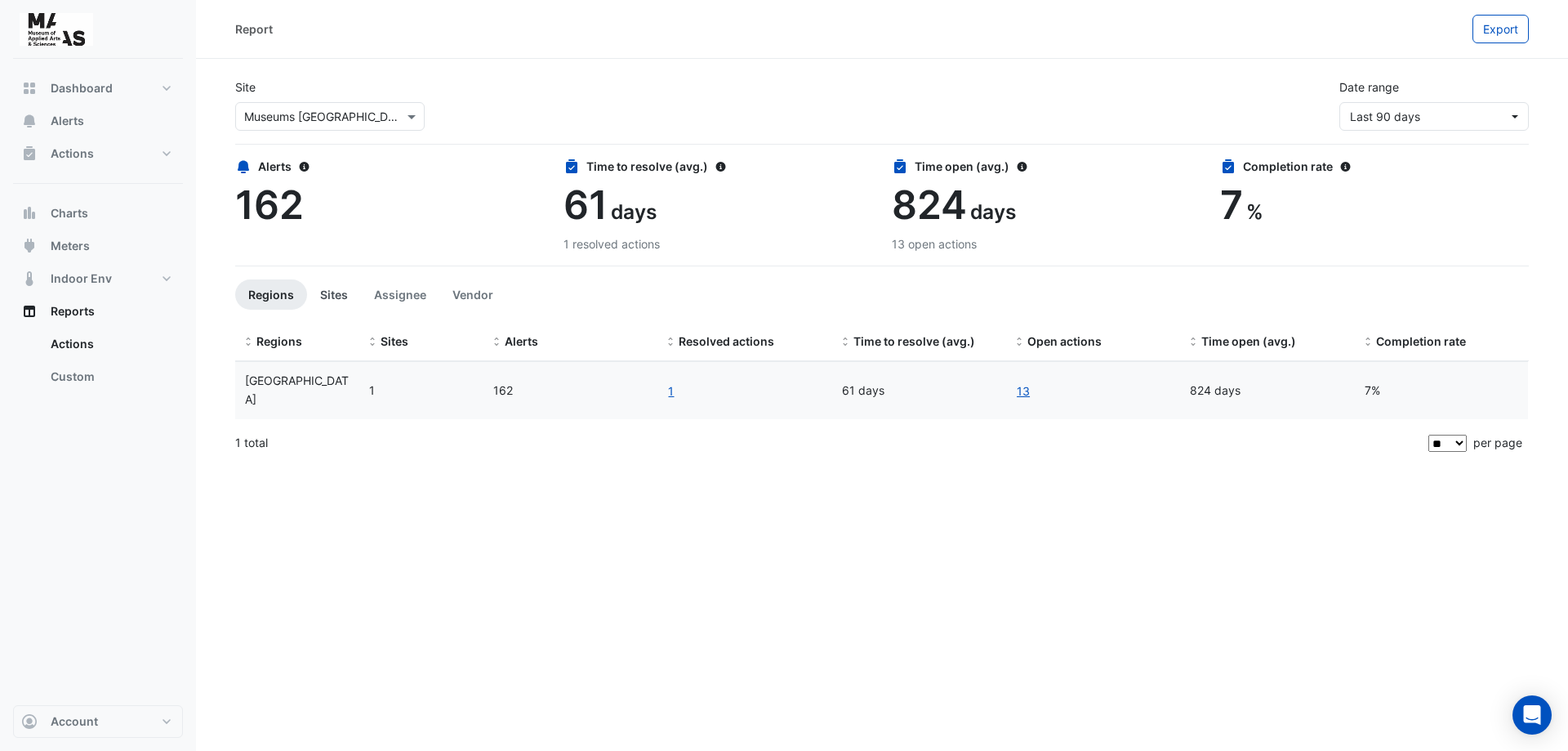
click at [335, 297] on button "Sites" at bounding box center [334, 294] width 54 height 30
click at [395, 301] on button "Assignee" at bounding box center [400, 294] width 78 height 30
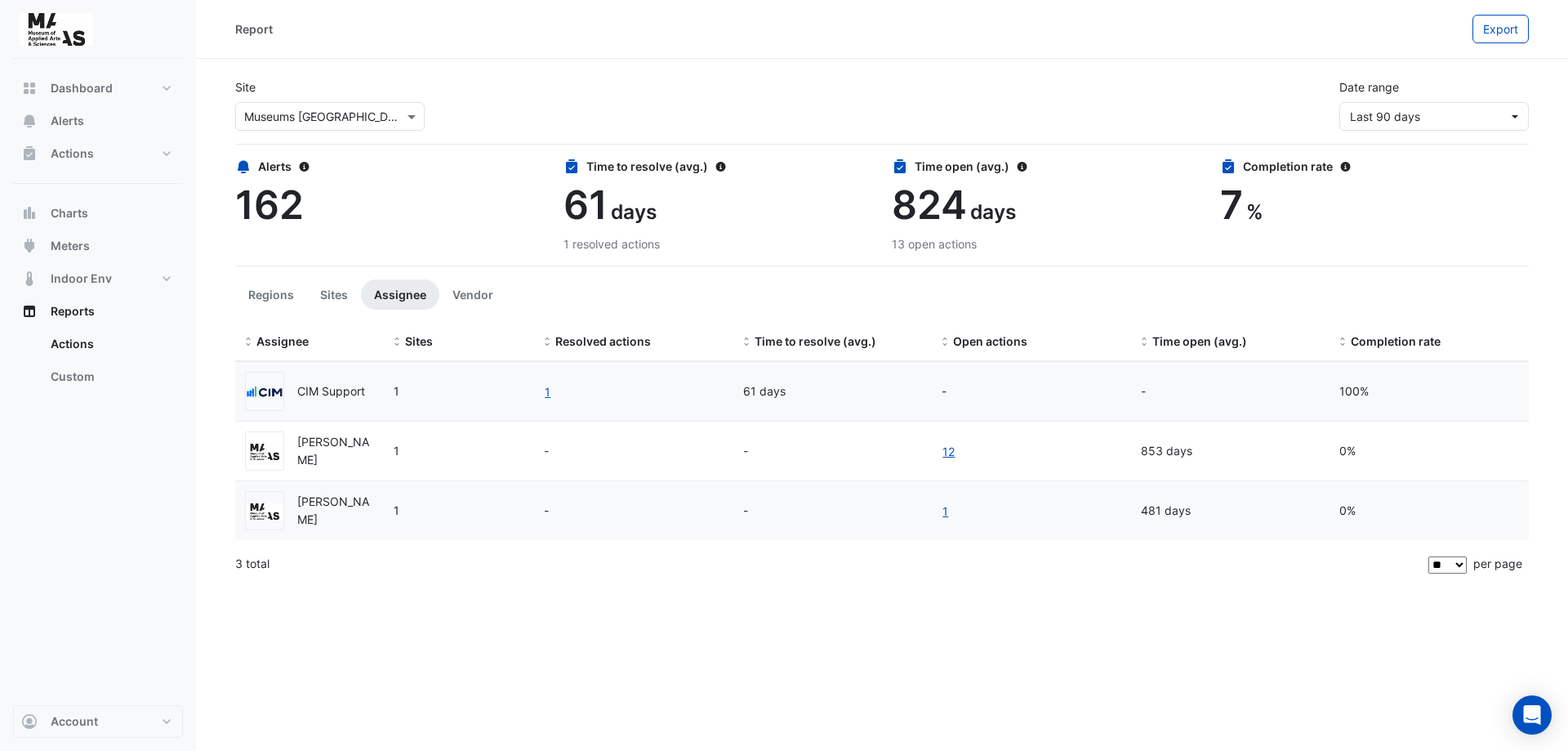
click at [447, 610] on div "Report Export Site Select a Site × Museums Discovery Centre Date range Last 90 …" at bounding box center [882, 375] width 1373 height 751
click at [475, 298] on button "Vendor" at bounding box center [473, 294] width 67 height 30
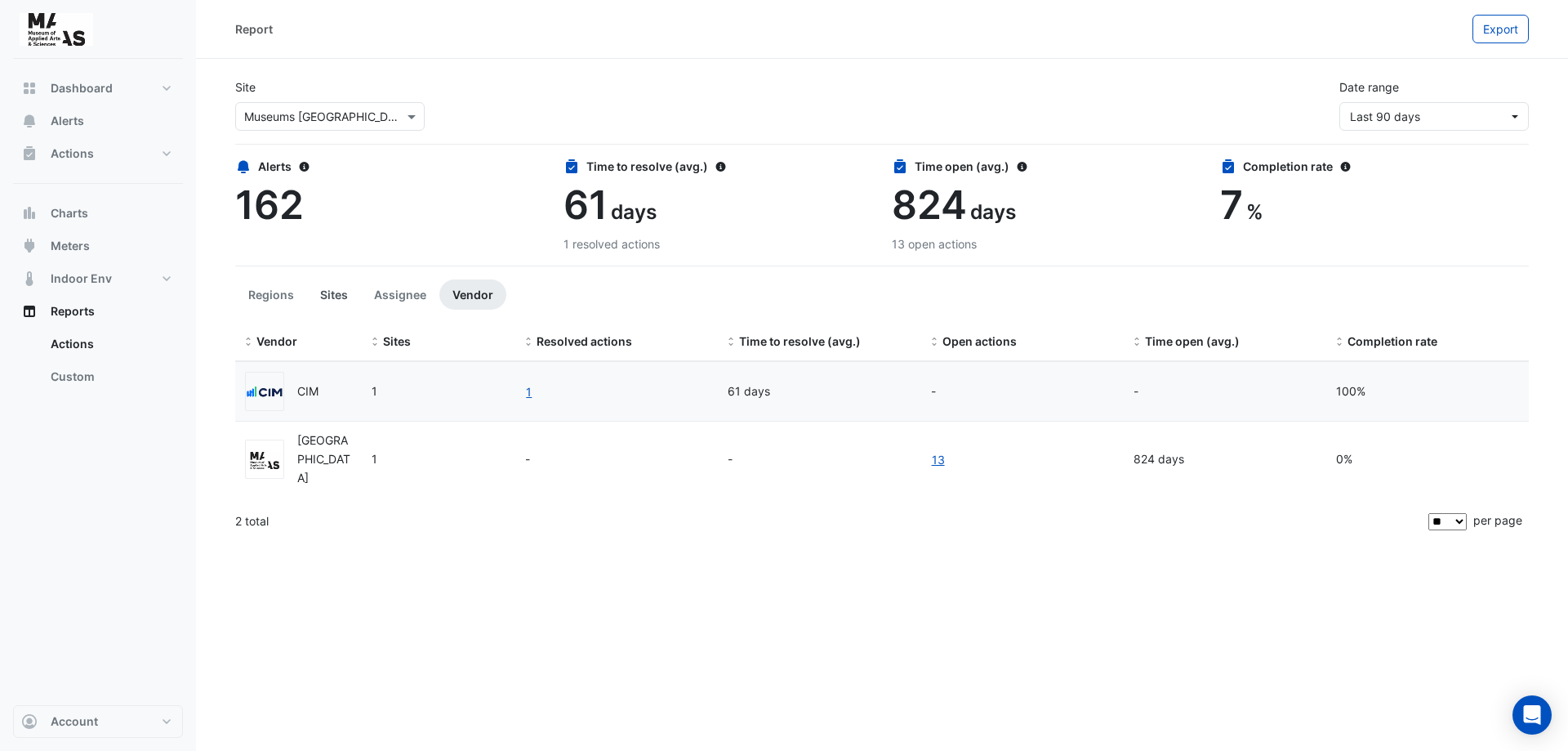
click at [324, 301] on button "Sites" at bounding box center [334, 294] width 54 height 30
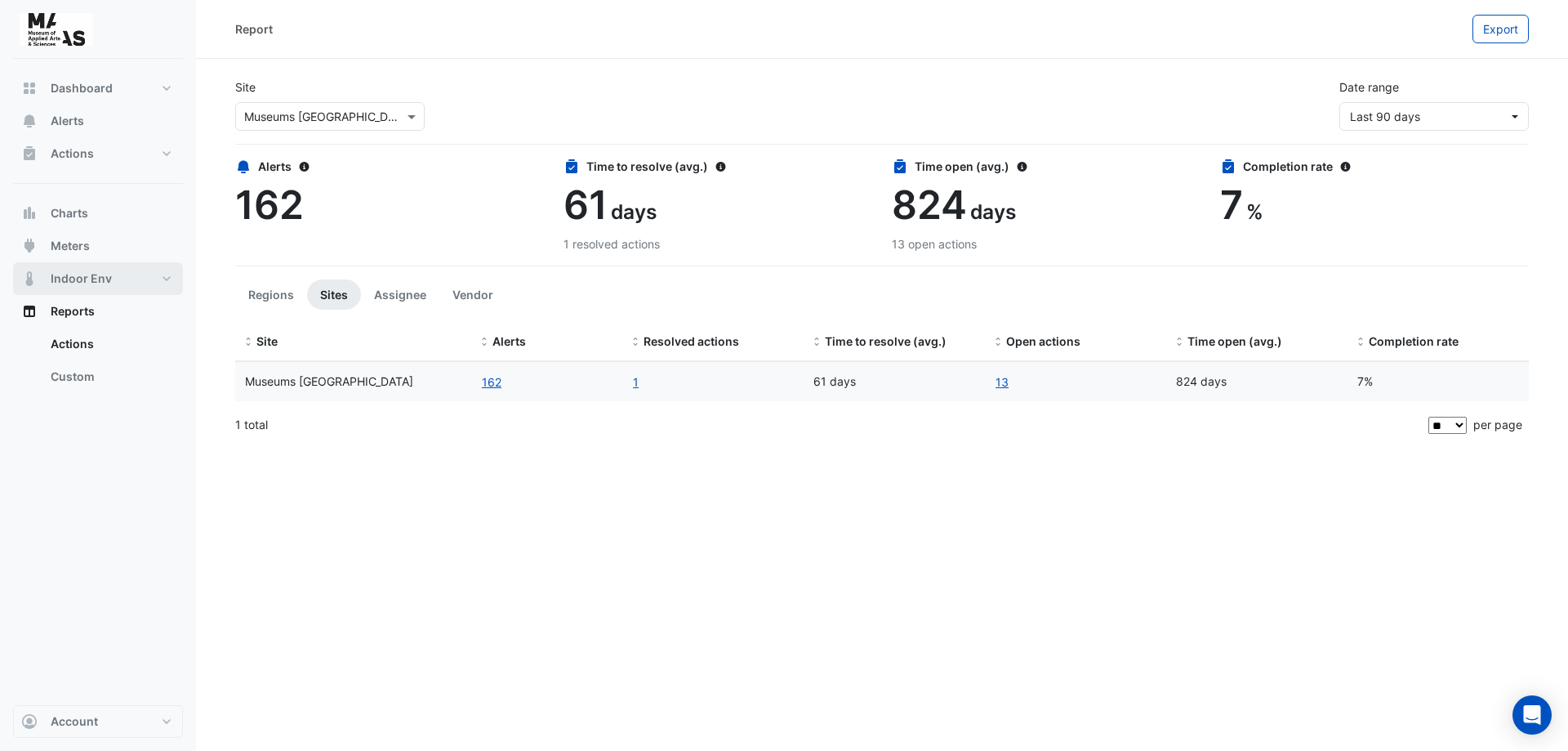
click at [168, 278] on button "Indoor Env" at bounding box center [98, 279] width 170 height 33
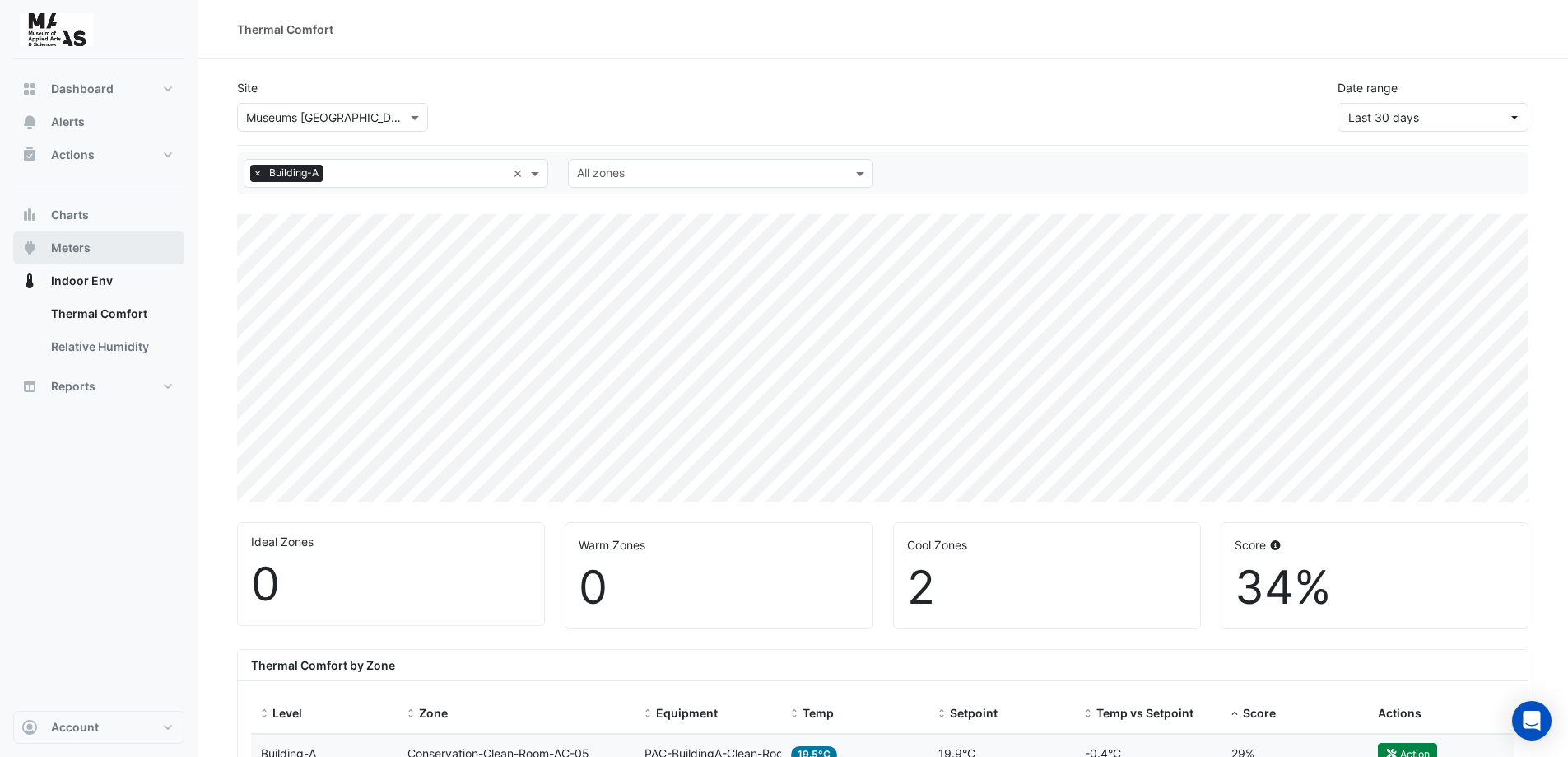
click at [83, 253] on span "Meters" at bounding box center [71, 248] width 40 height 16
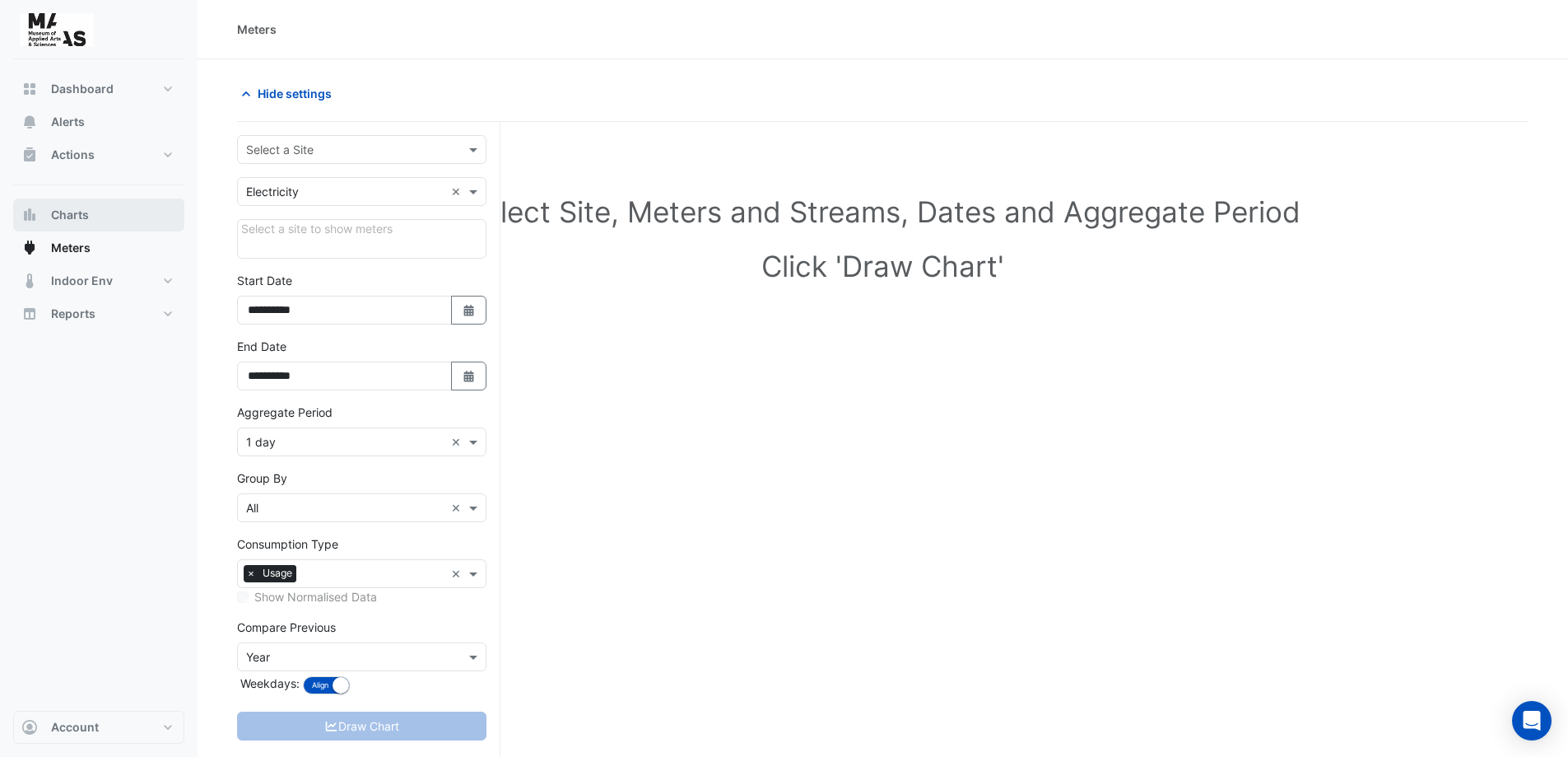
click at [89, 215] on button "Charts" at bounding box center [99, 215] width 171 height 33
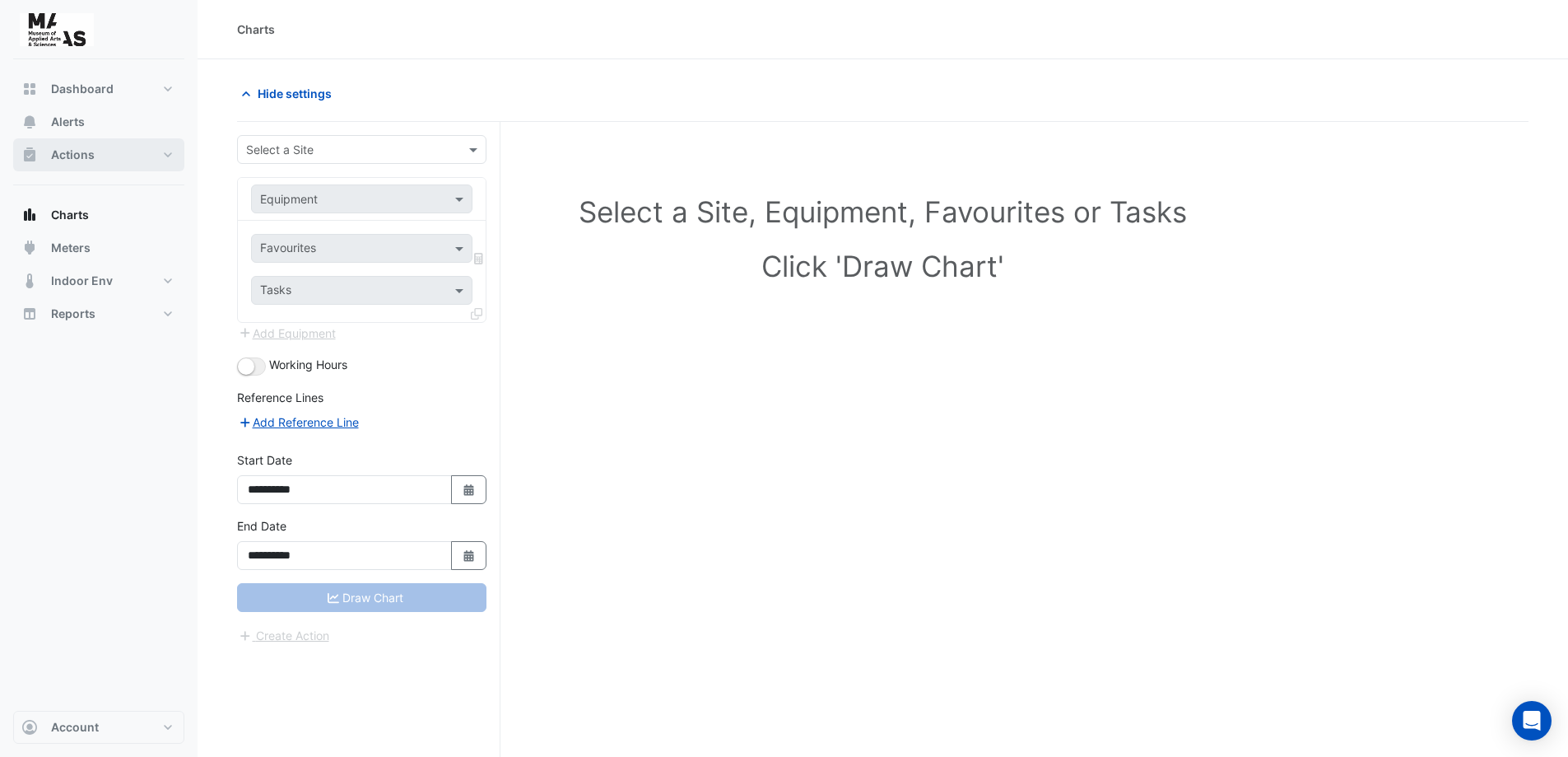
click at [156, 157] on button "Actions" at bounding box center [99, 155] width 171 height 33
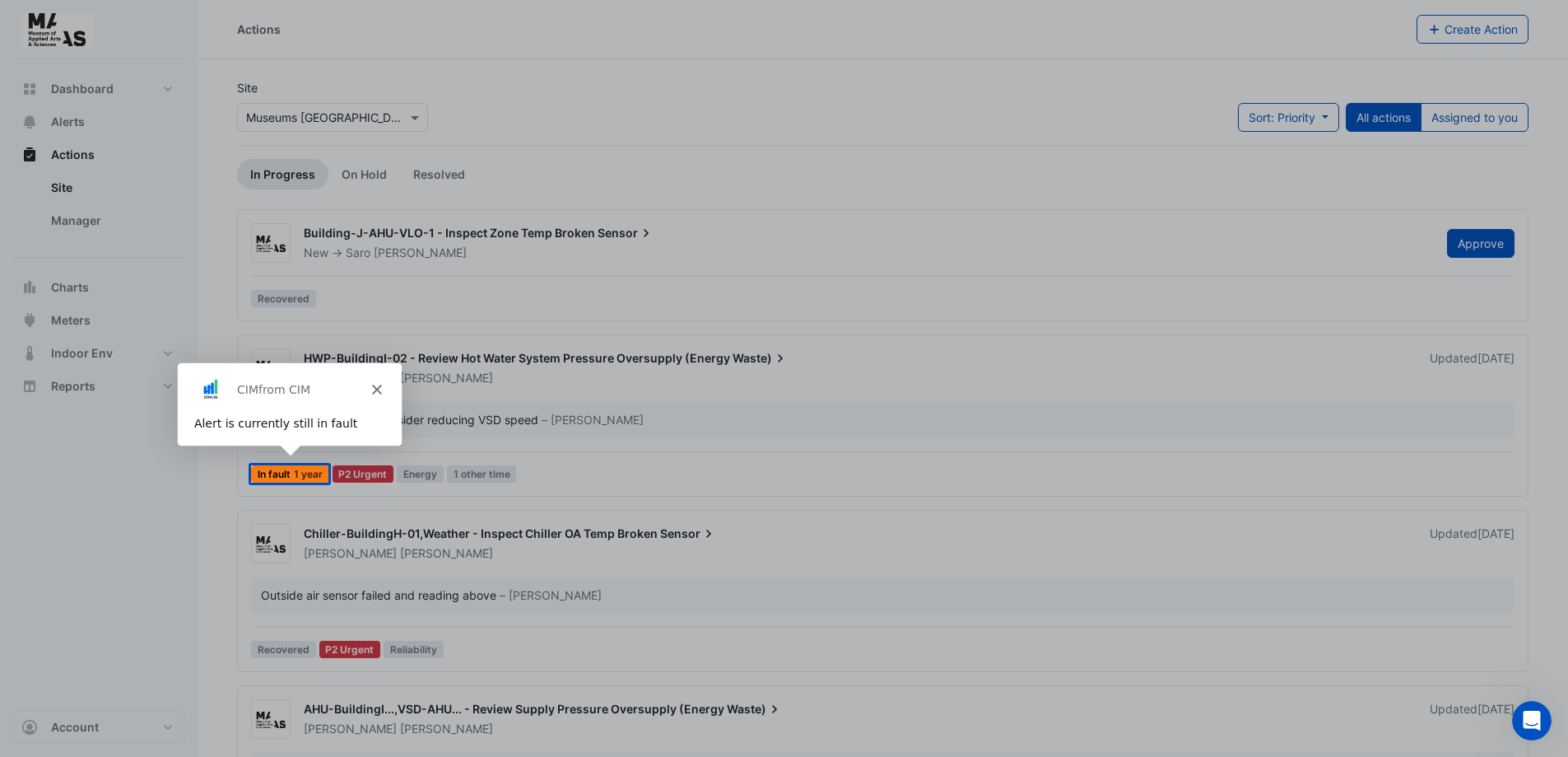
click at [373, 390] on polygon "Close" at bounding box center [376, 389] width 10 height 10
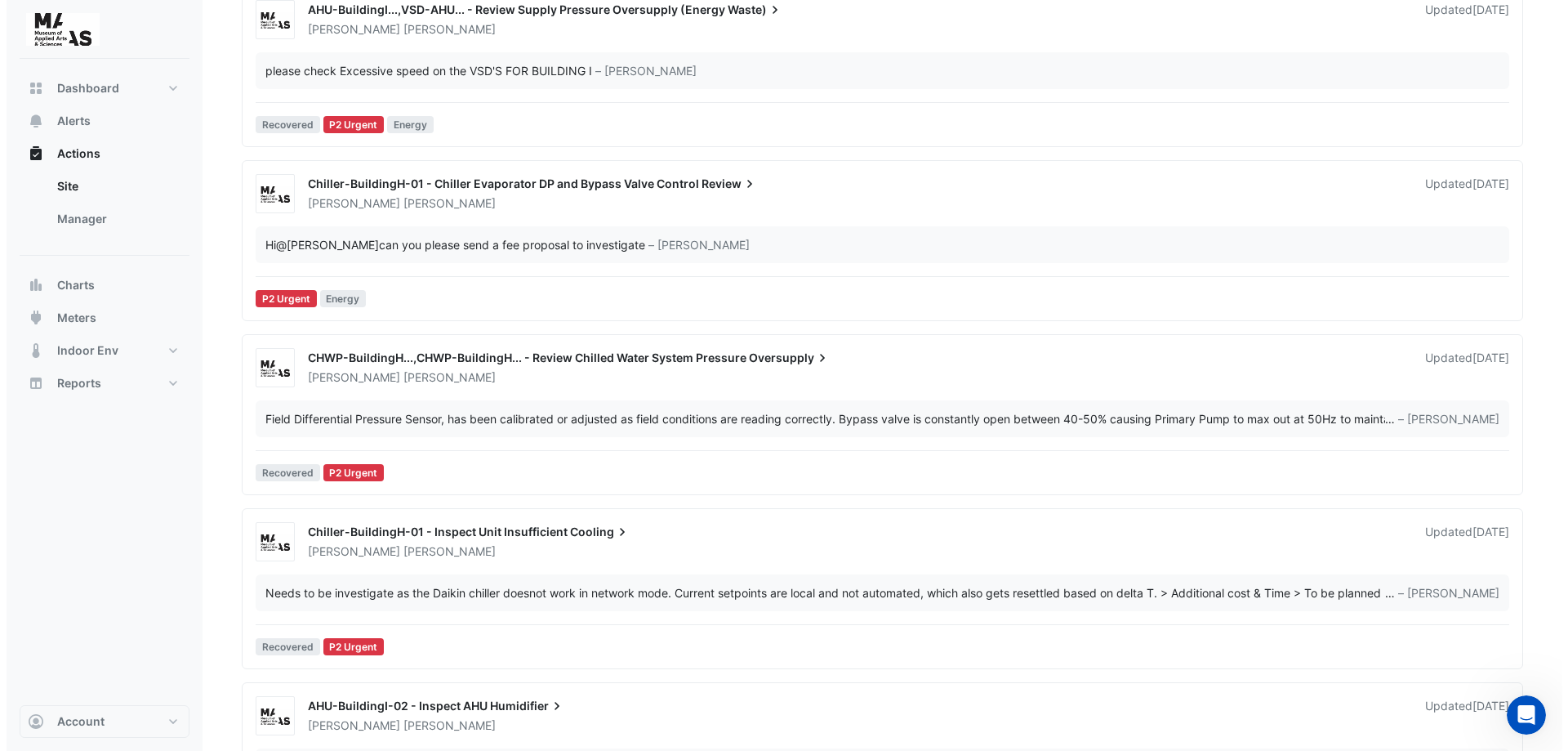
scroll to position [735, 0]
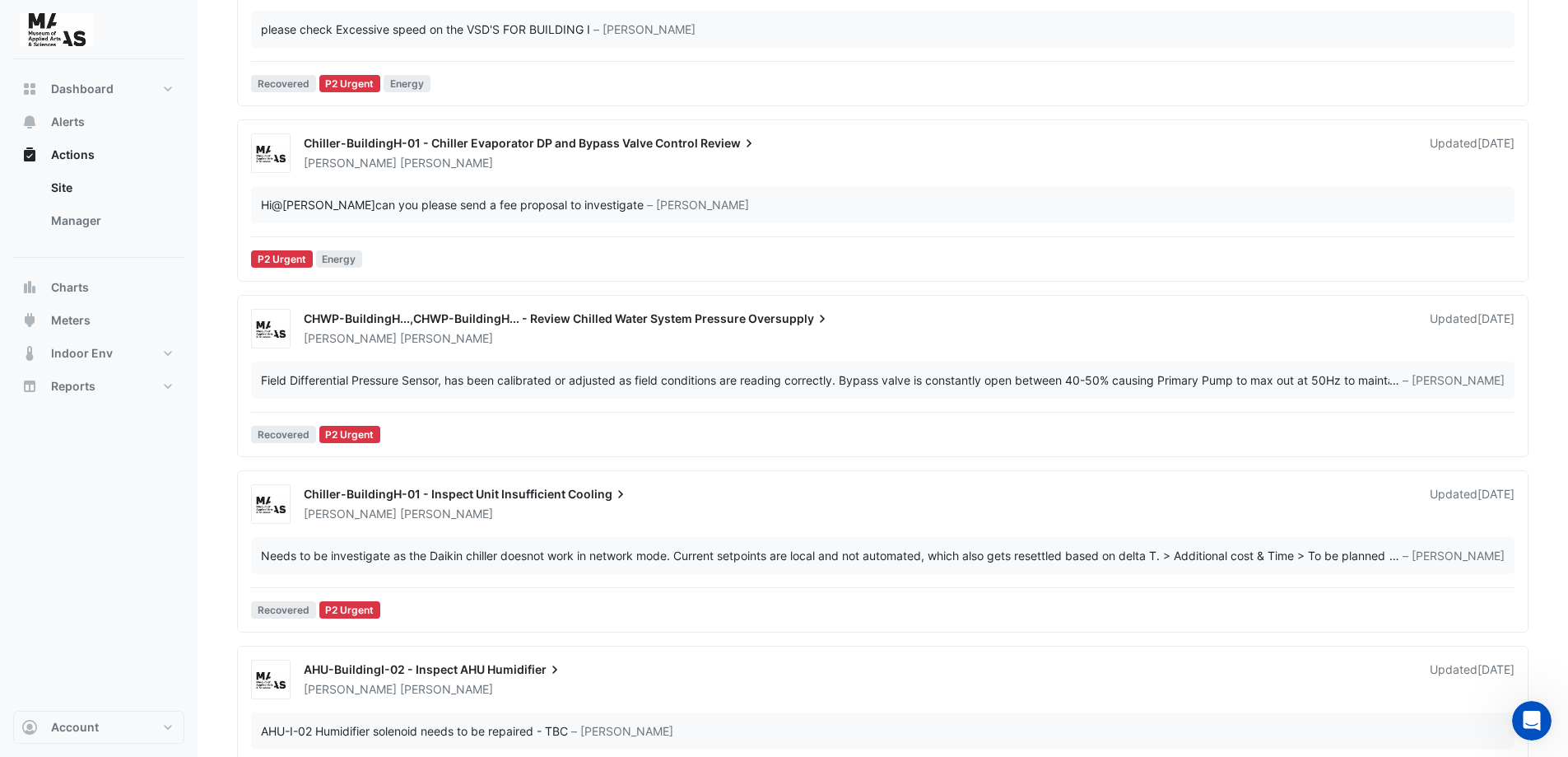
click at [1021, 555] on div "Needs to be investigate as the Daikin chiller doesnot work in network mode. Cur…" at bounding box center [825, 555] width 1129 height 17
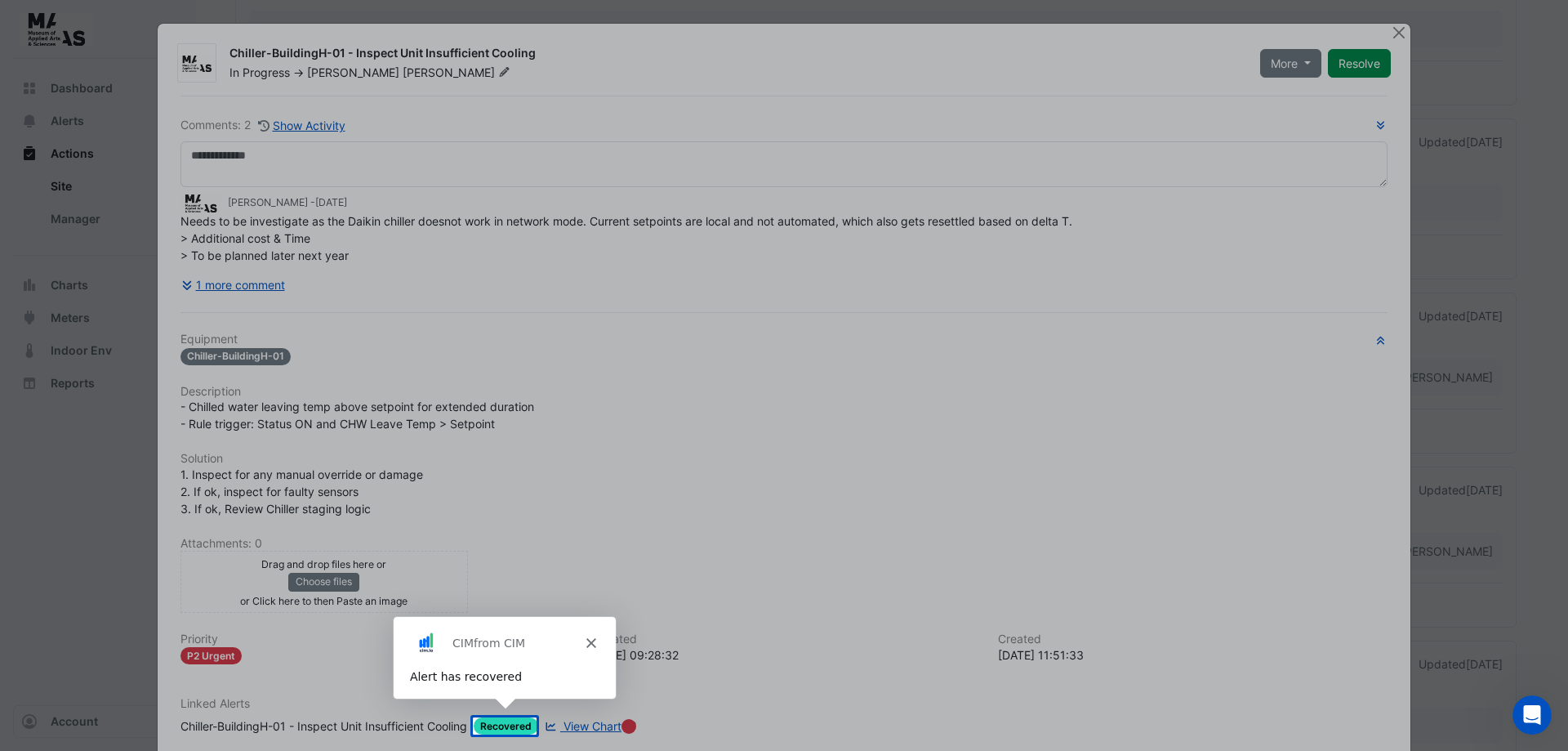
click at [589, 640] on polygon "Close" at bounding box center [591, 641] width 10 height 10
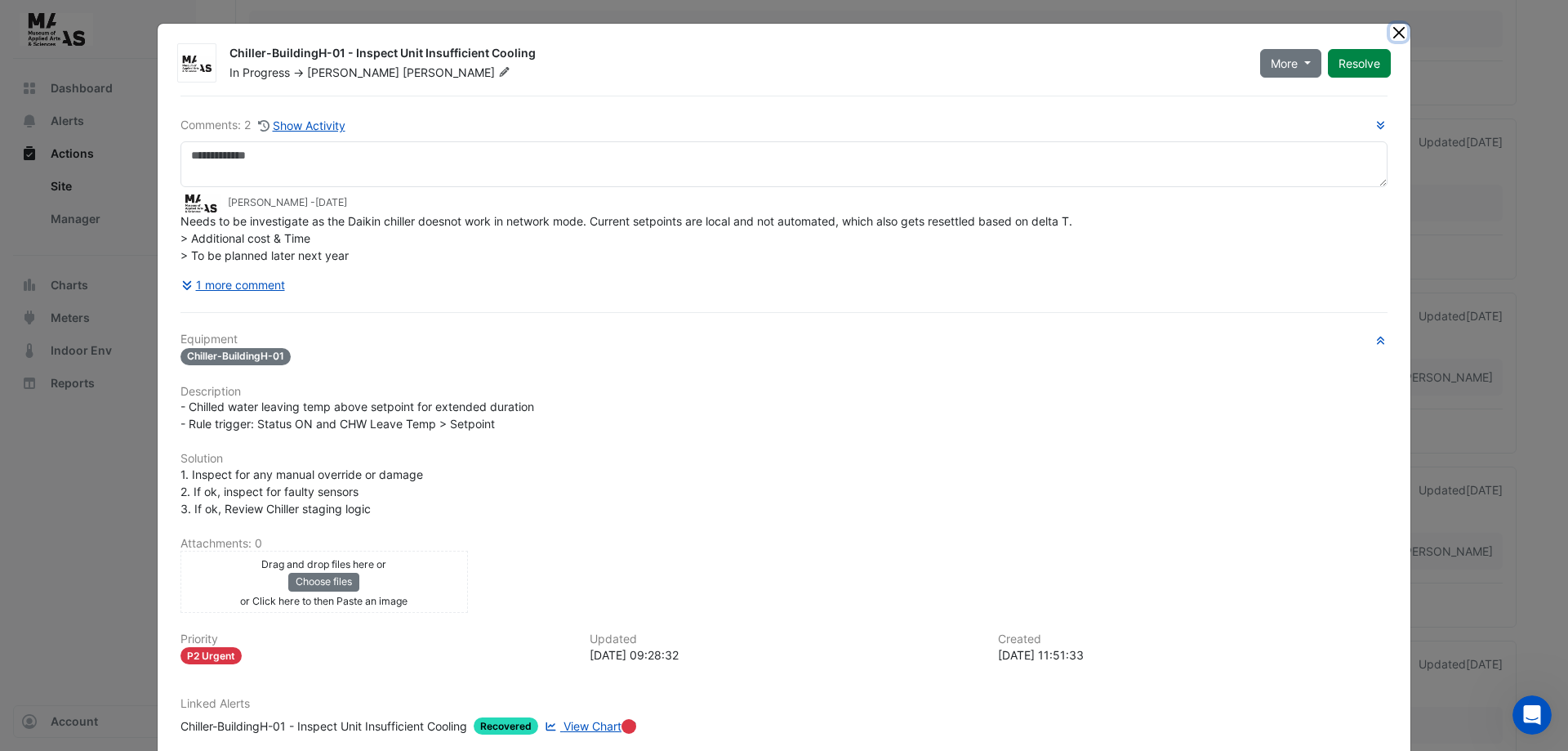
click at [1398, 34] on button "Close" at bounding box center [1399, 32] width 17 height 17
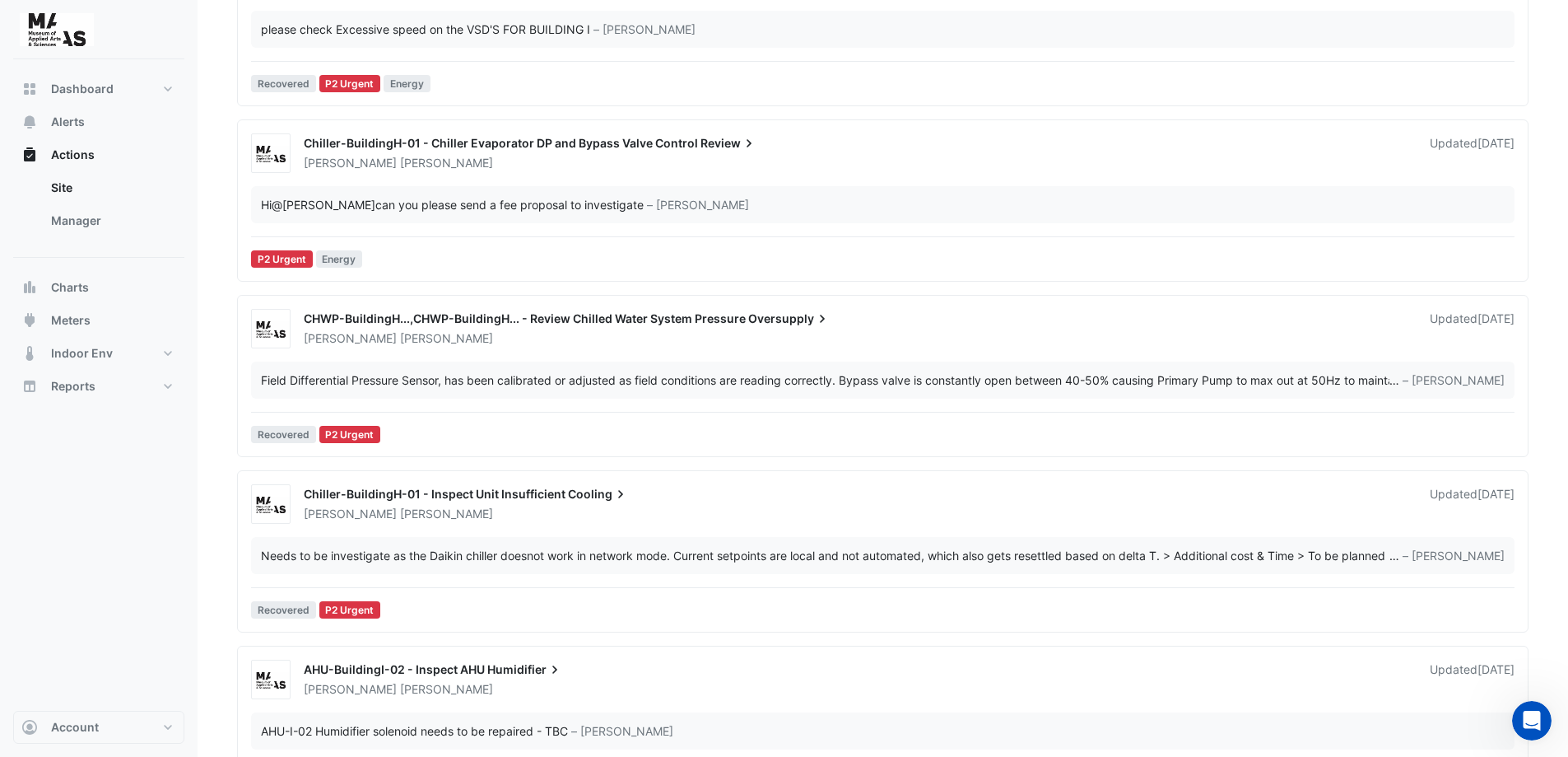
click at [128, 505] on div "Dashboard Portfolio Ratings Performance Alerts Actions Site Manager Charts" at bounding box center [99, 385] width 171 height 652
click at [114, 494] on div "Dashboard Portfolio Ratings Performance Alerts Actions Site Manager Charts" at bounding box center [99, 385] width 171 height 652
